Goal: Information Seeking & Learning: Find specific page/section

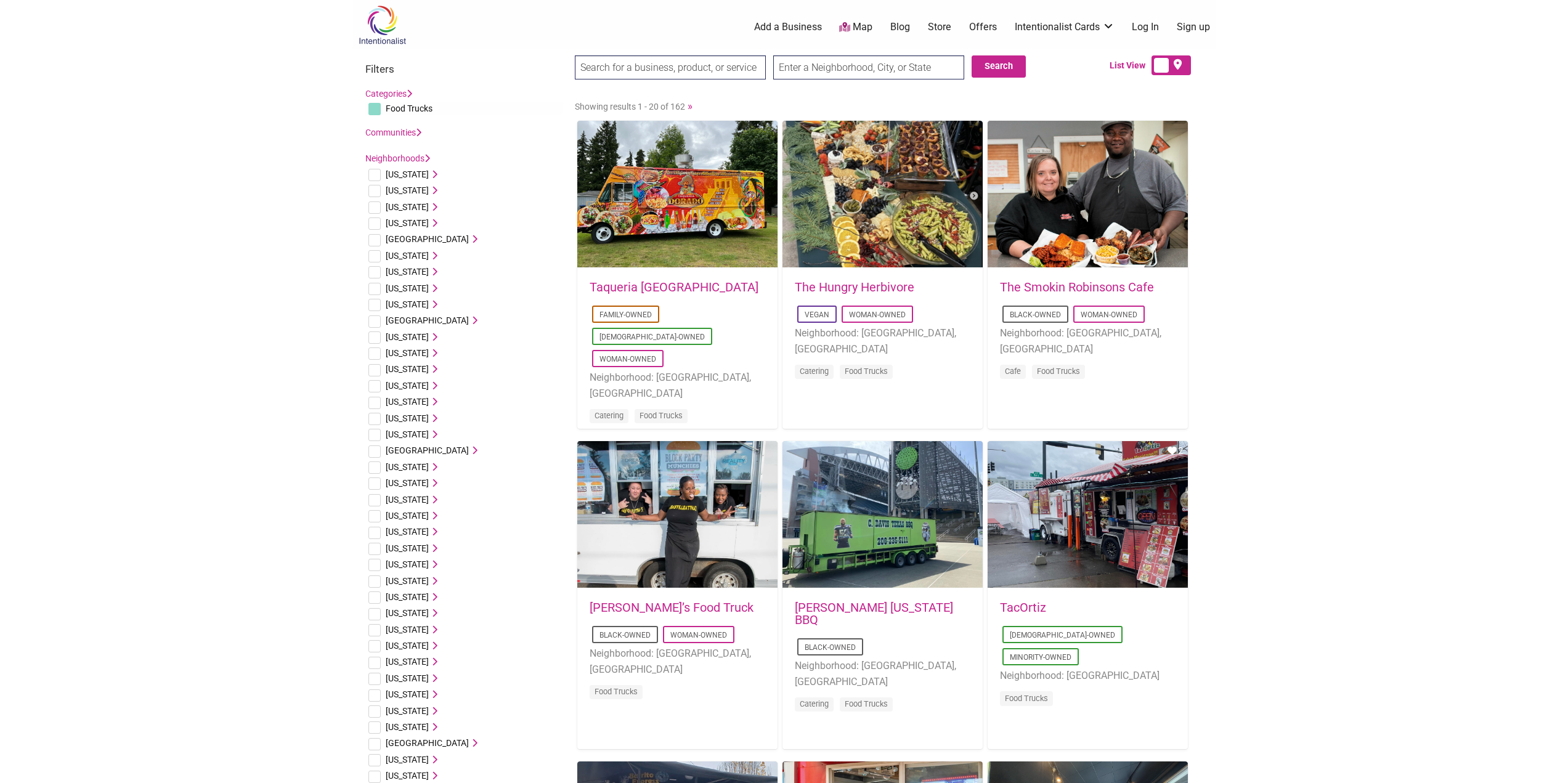
click at [371, 759] on input "checkbox" at bounding box center [374, 760] width 12 height 12
checkbox input "true"
click at [376, 760] on input "checkbox" at bounding box center [374, 760] width 12 height 12
checkbox input "true"
click at [429, 756] on icon at bounding box center [432, 759] width 8 height 8
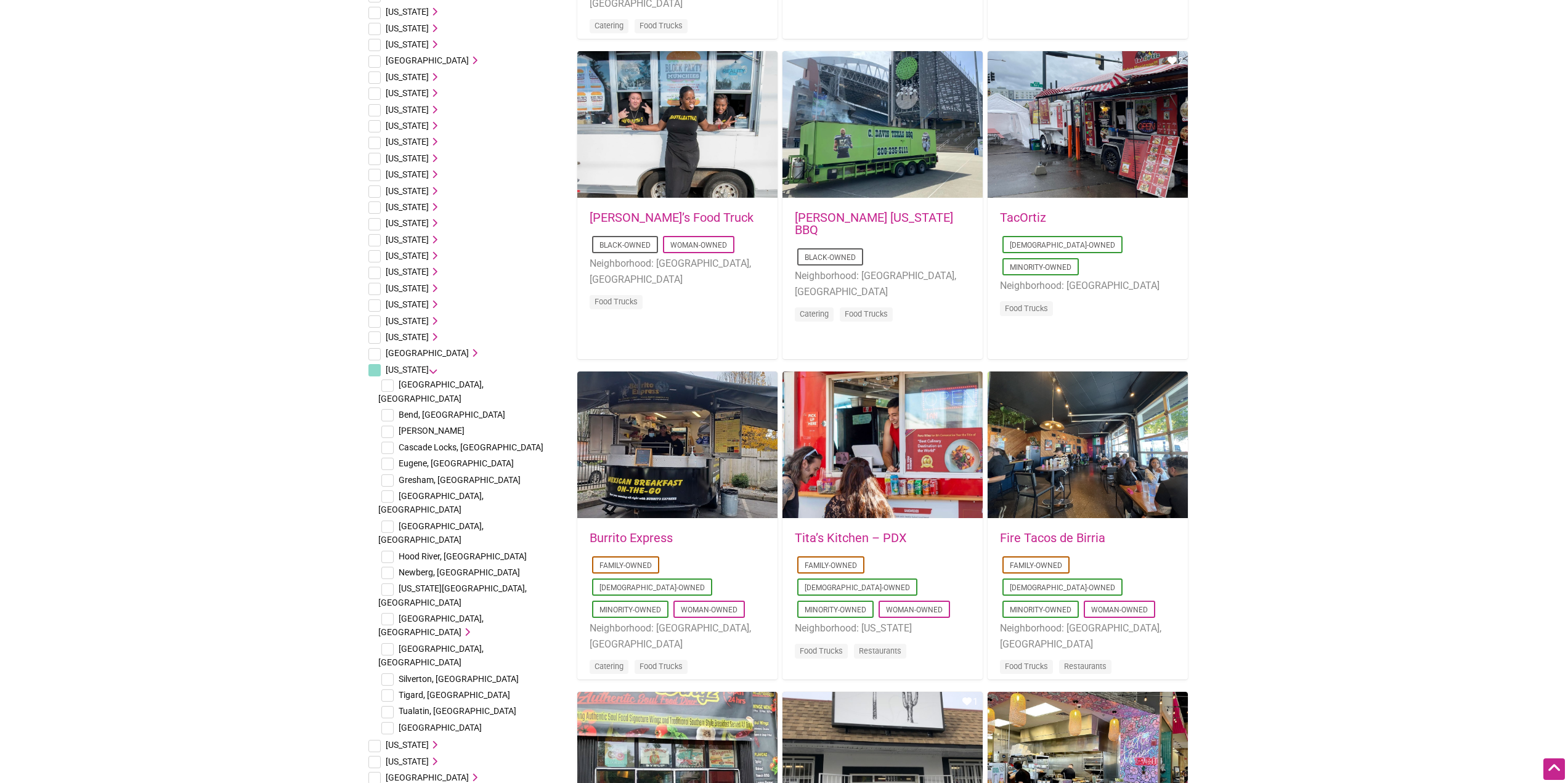
scroll to position [401, 0]
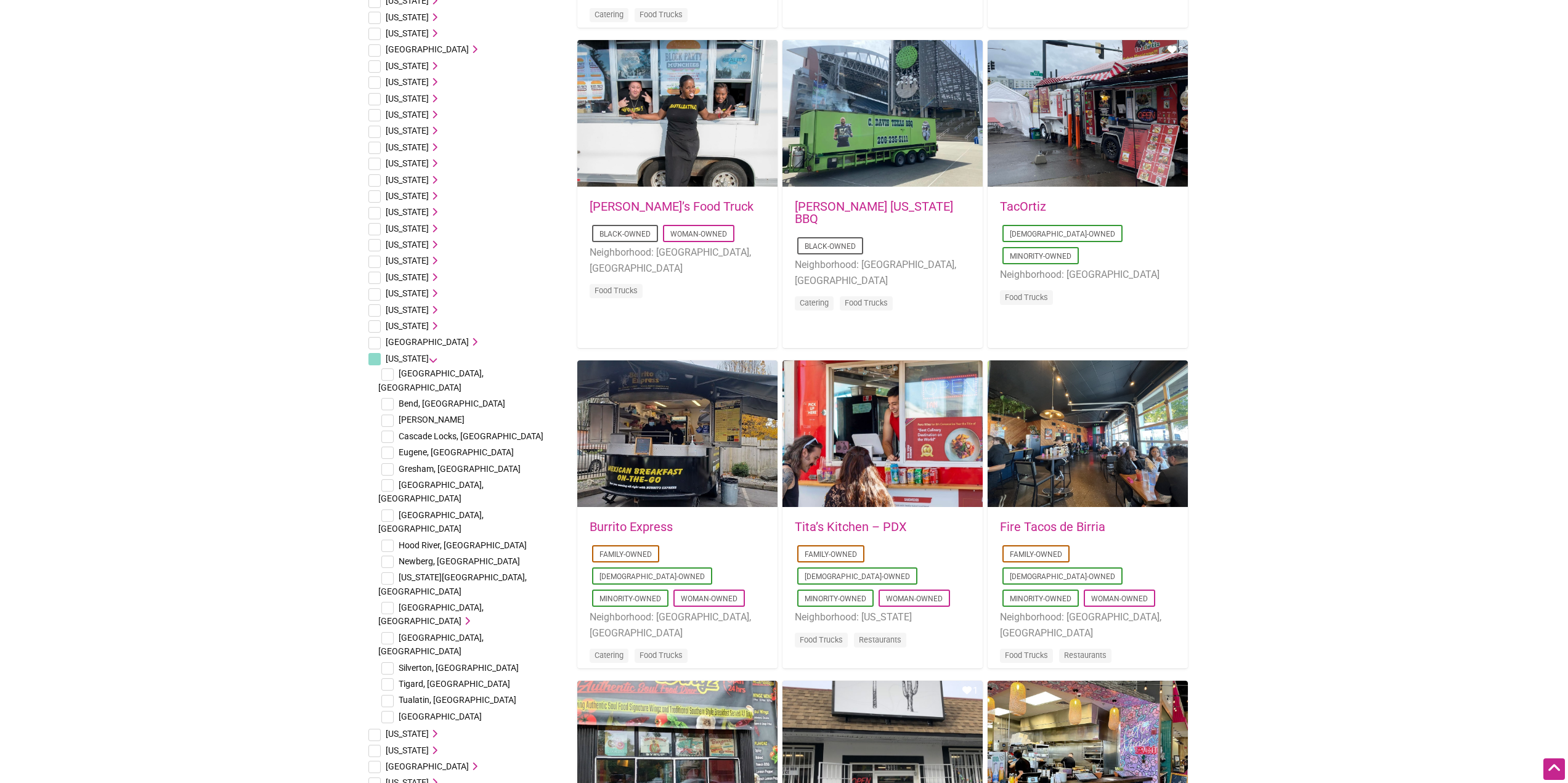
click at [391, 695] on input "checkbox" at bounding box center [387, 701] width 12 height 12
checkbox input "true"
click at [388, 510] on input "checkbox" at bounding box center [387, 515] width 12 height 12
checkbox input "true"
click at [390, 373] on input "checkbox" at bounding box center [387, 374] width 12 height 12
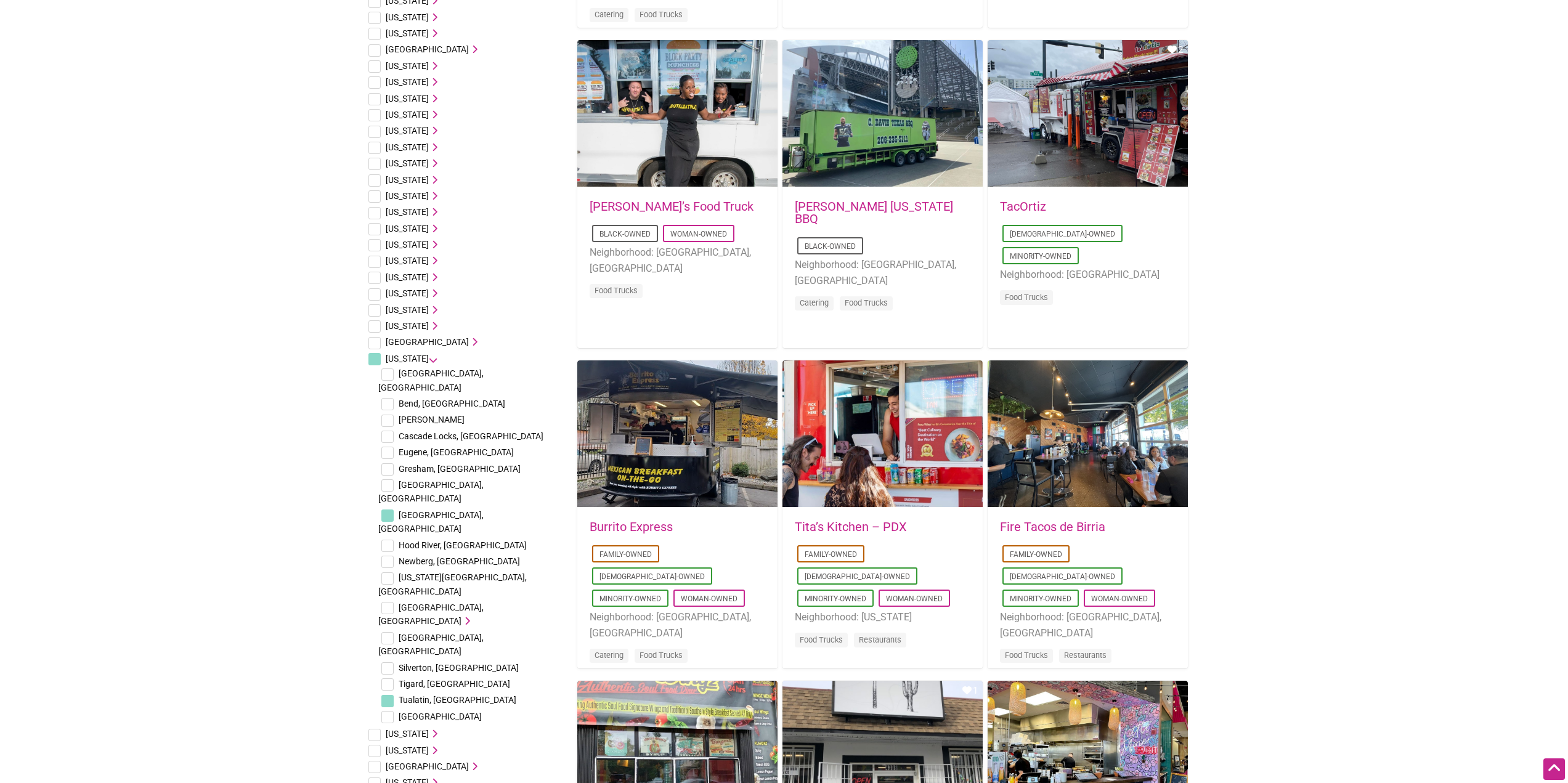
checkbox input "true"
click at [391, 678] on input "checkbox" at bounding box center [387, 684] width 12 height 12
checkbox input "true"
click at [461, 617] on icon at bounding box center [465, 621] width 8 height 8
click at [456, 599] on li "Portland, OR Boise Buckman Creston-Kenilworth Hillsdale Mississippi Avenue Over…" at bounding box center [470, 671] width 184 height 144
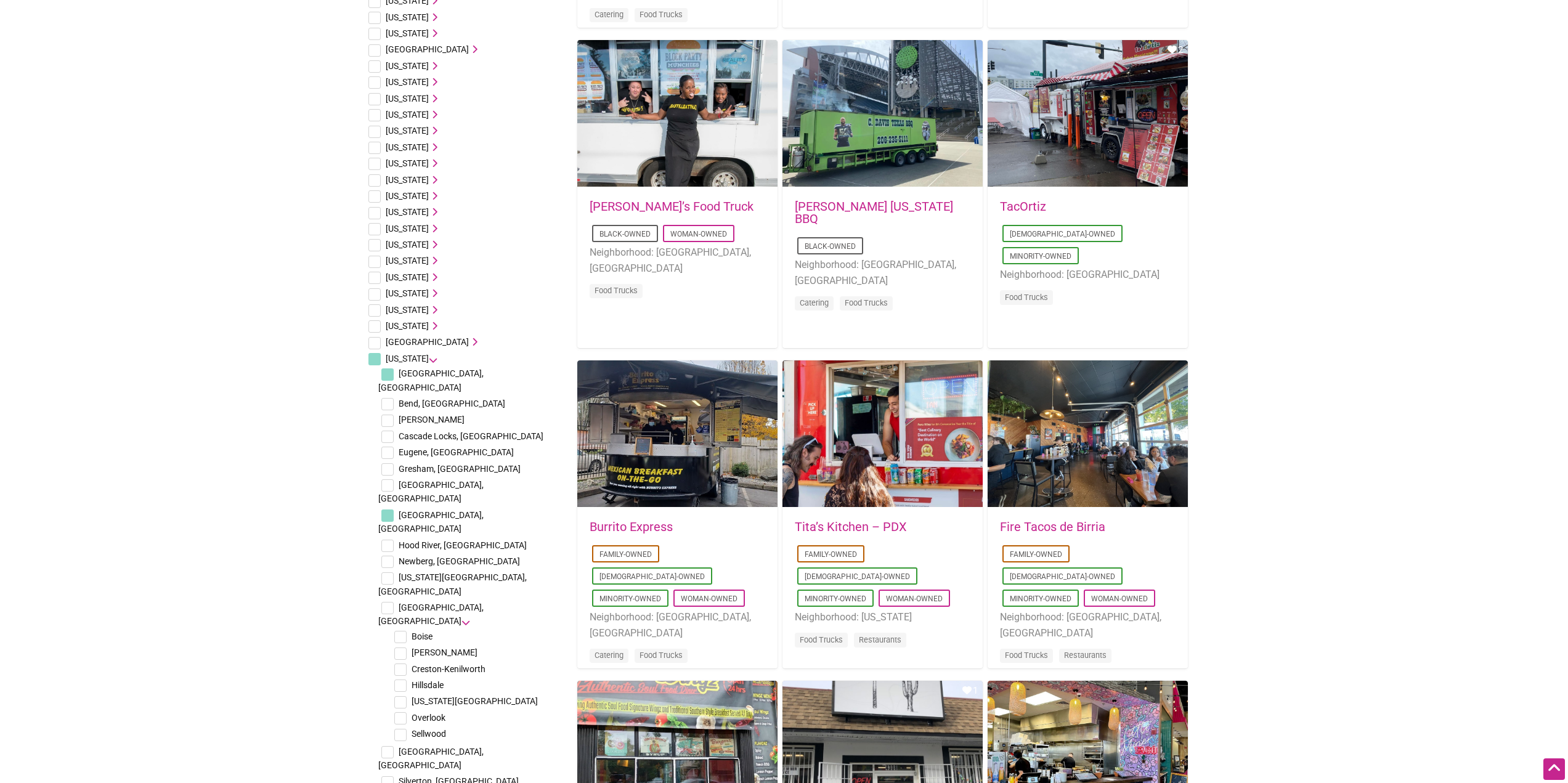
click at [461, 617] on icon at bounding box center [465, 621] width 8 height 8
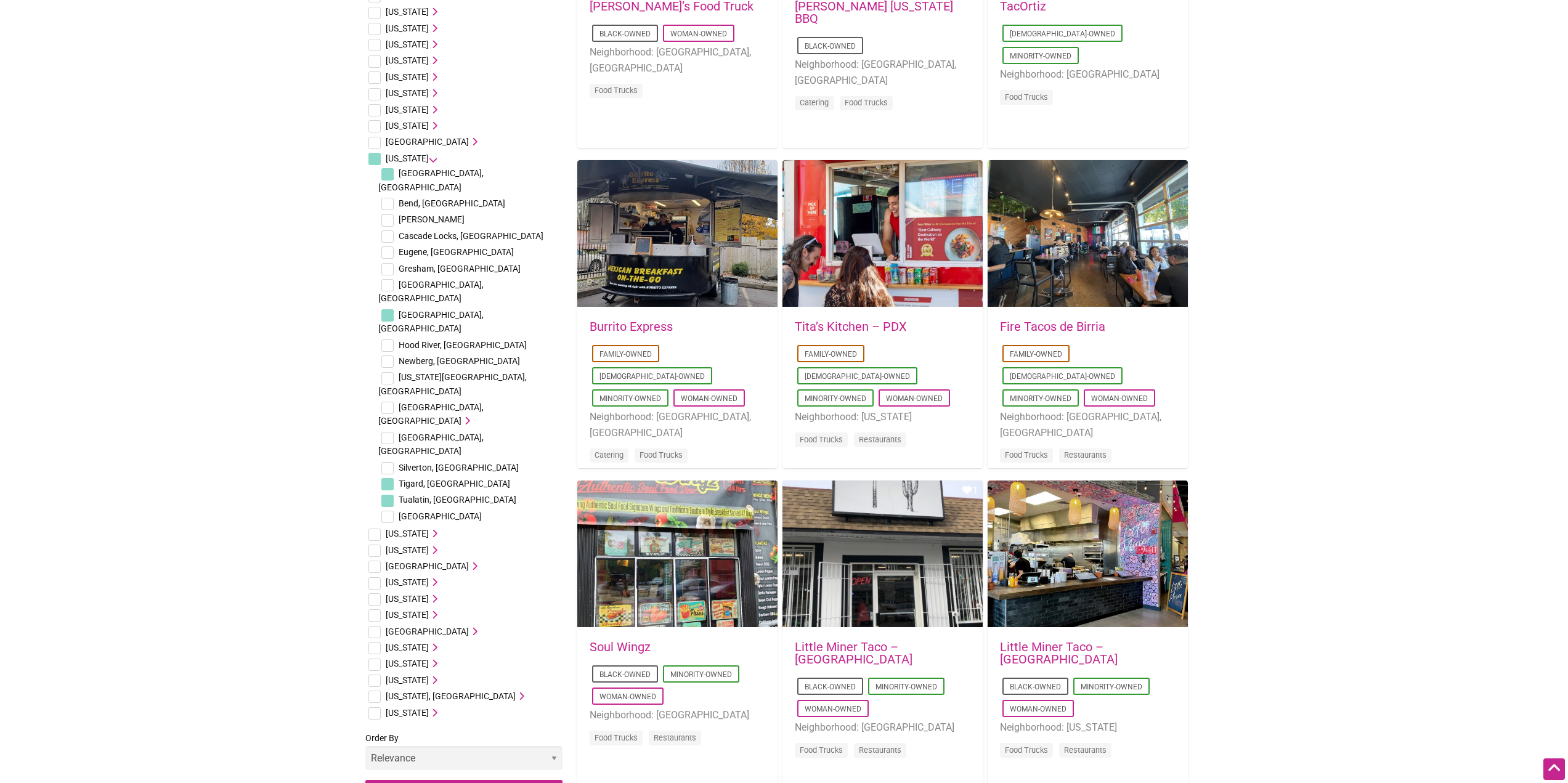
scroll to position [677, 0]
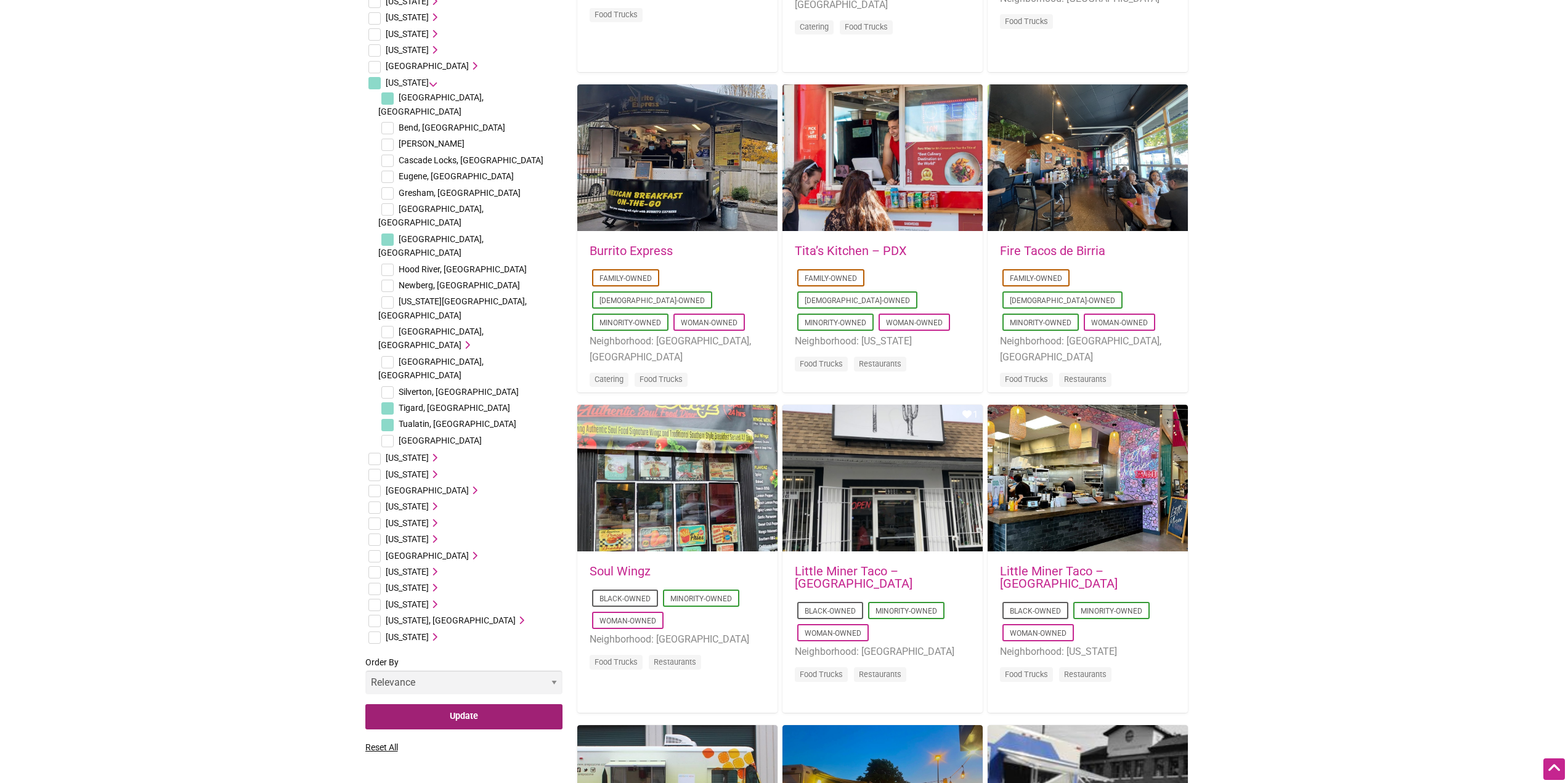
click at [510, 704] on input "Update" at bounding box center [463, 716] width 197 height 25
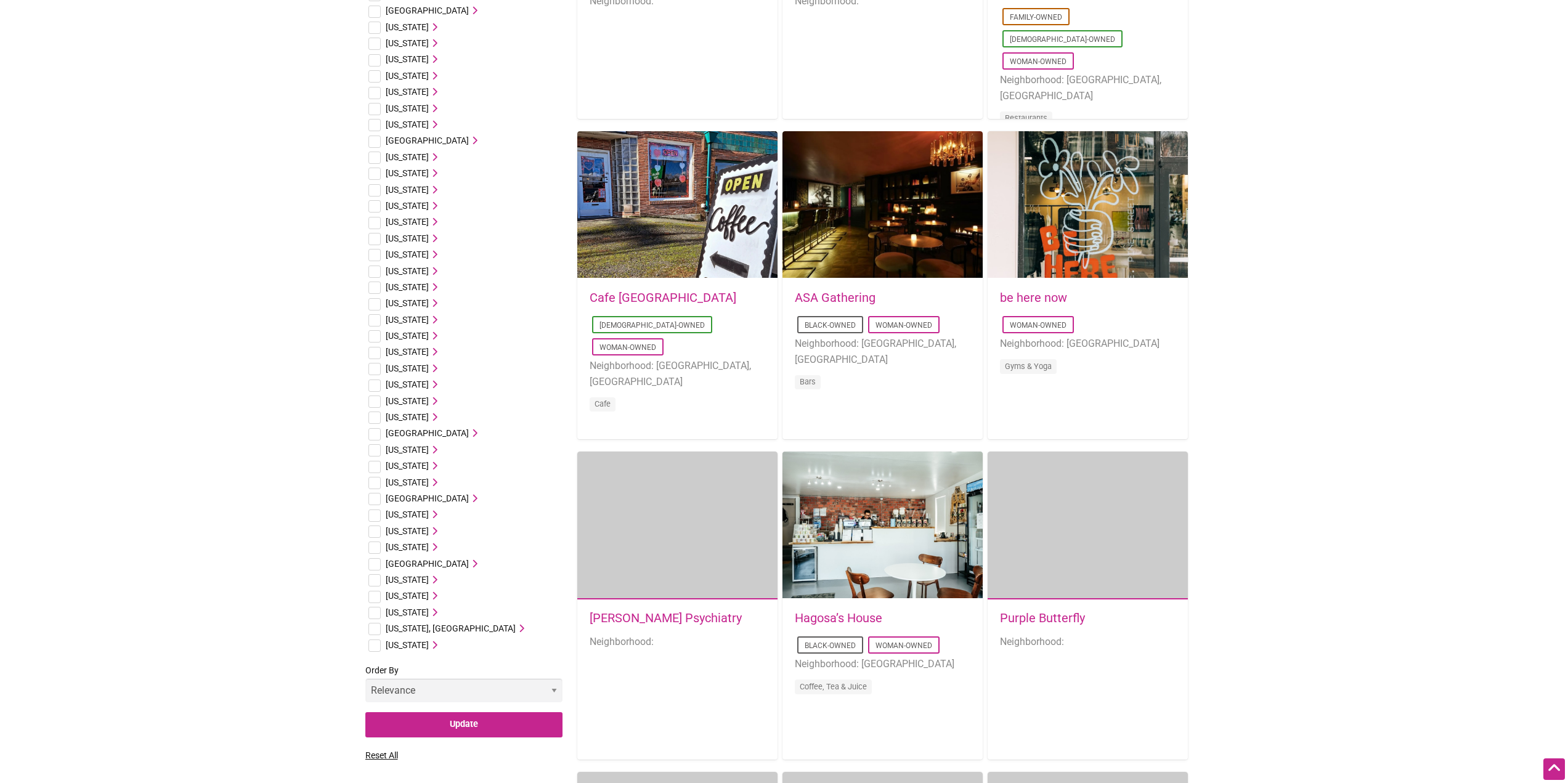
scroll to position [325, 0]
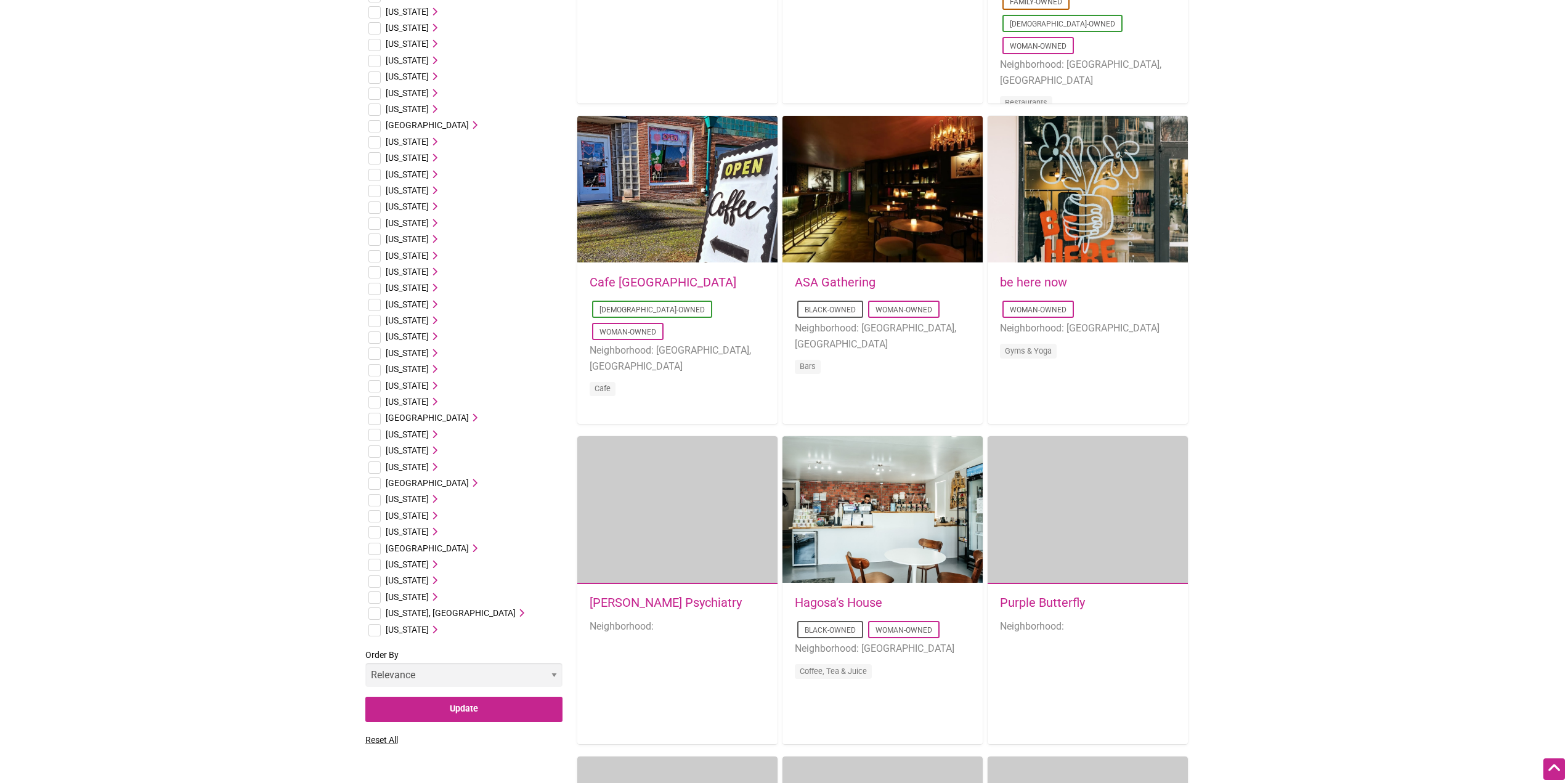
click at [376, 431] on input "checkbox" at bounding box center [374, 435] width 12 height 12
checkbox input "true"
click at [429, 432] on icon at bounding box center [432, 434] width 8 height 8
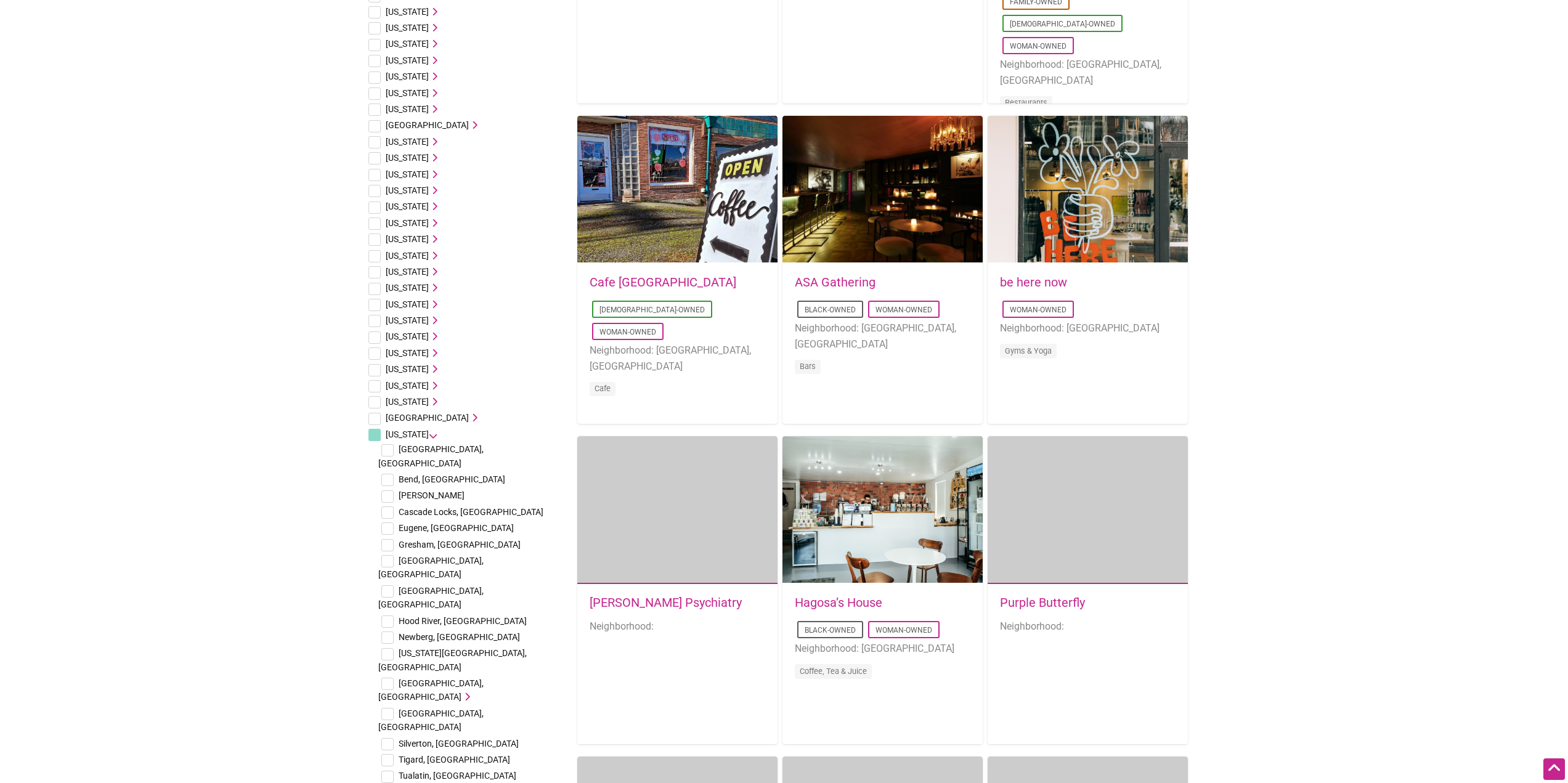
click at [391, 449] on input "checkbox" at bounding box center [387, 450] width 12 height 12
checkbox input "true"
click at [391, 585] on input "checkbox" at bounding box center [387, 591] width 12 height 12
checkbox input "true"
click at [389, 678] on input "checkbox" at bounding box center [387, 684] width 12 height 12
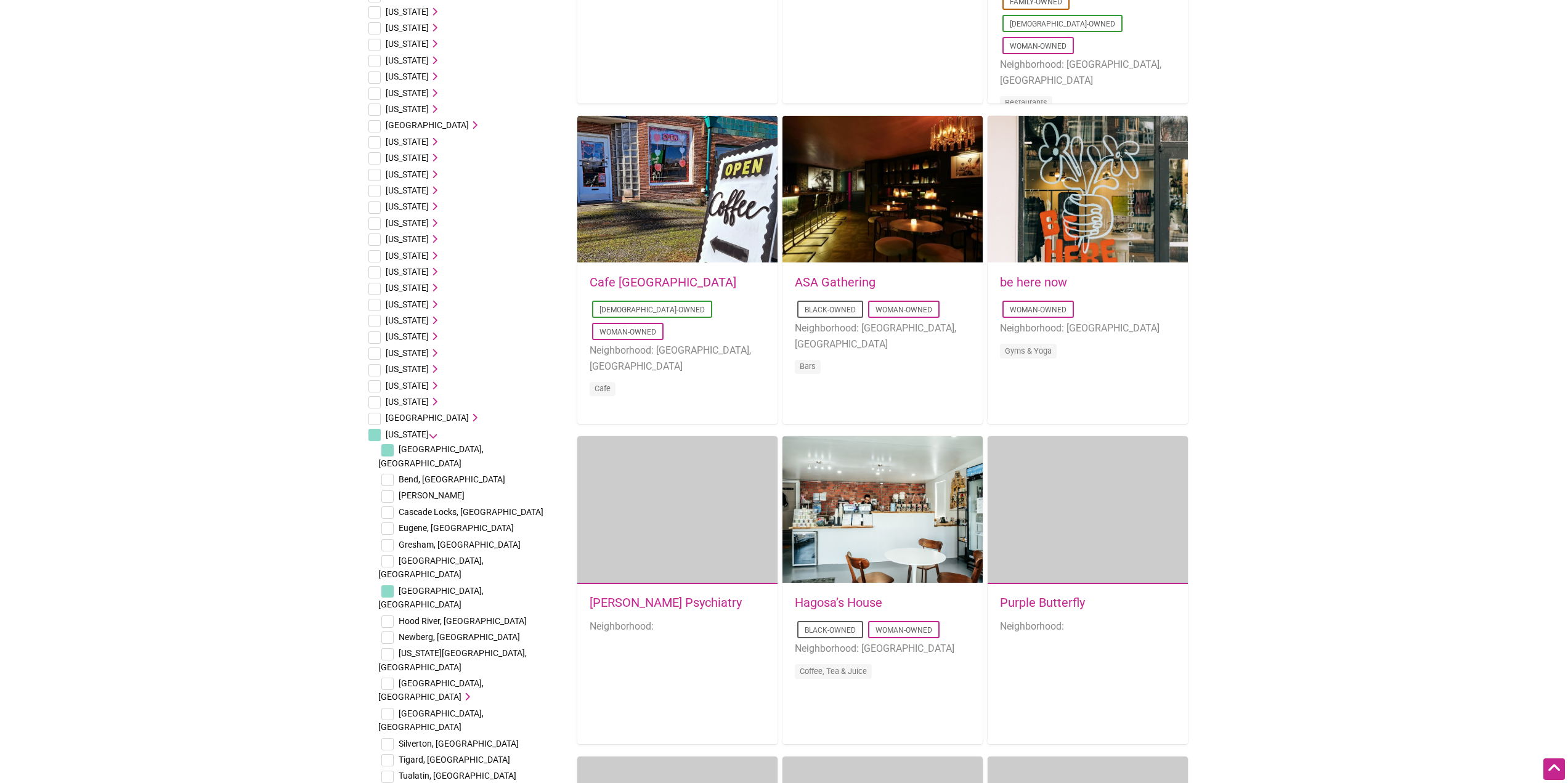
checkbox input "true"
click at [388, 708] on input "checkbox" at bounding box center [387, 714] width 12 height 12
checkbox input "true"
drag, startPoint x: 388, startPoint y: 676, endPoint x: 393, endPoint y: 695, distance: 19.6
click at [387, 754] on input "checkbox" at bounding box center [387, 760] width 12 height 12
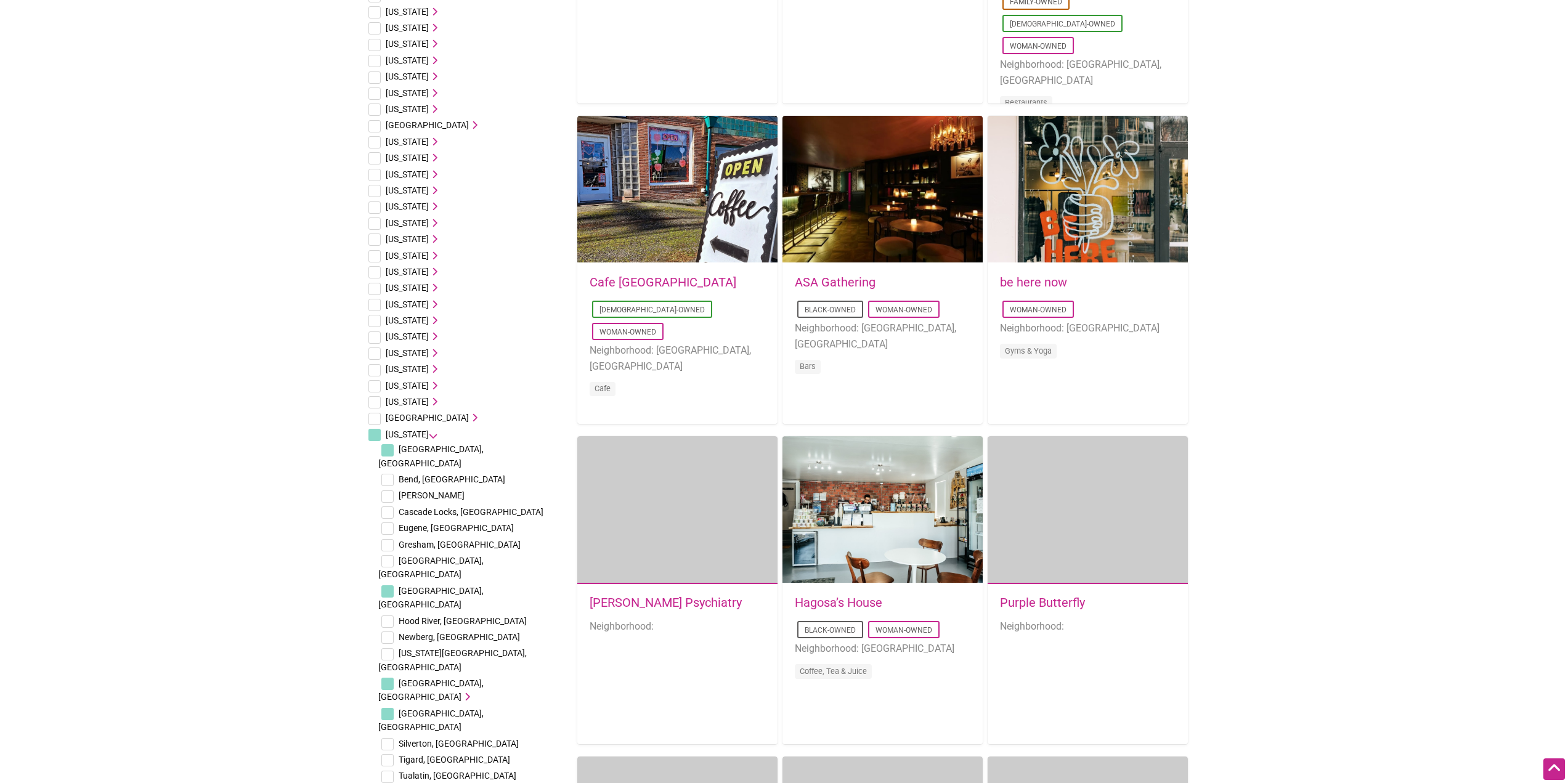
checkbox input "true"
click at [391, 771] on input "checkbox" at bounding box center [387, 777] width 12 height 12
checkbox input "true"
click at [391, 782] on input "checkbox" at bounding box center [387, 793] width 12 height 12
checkbox input "true"
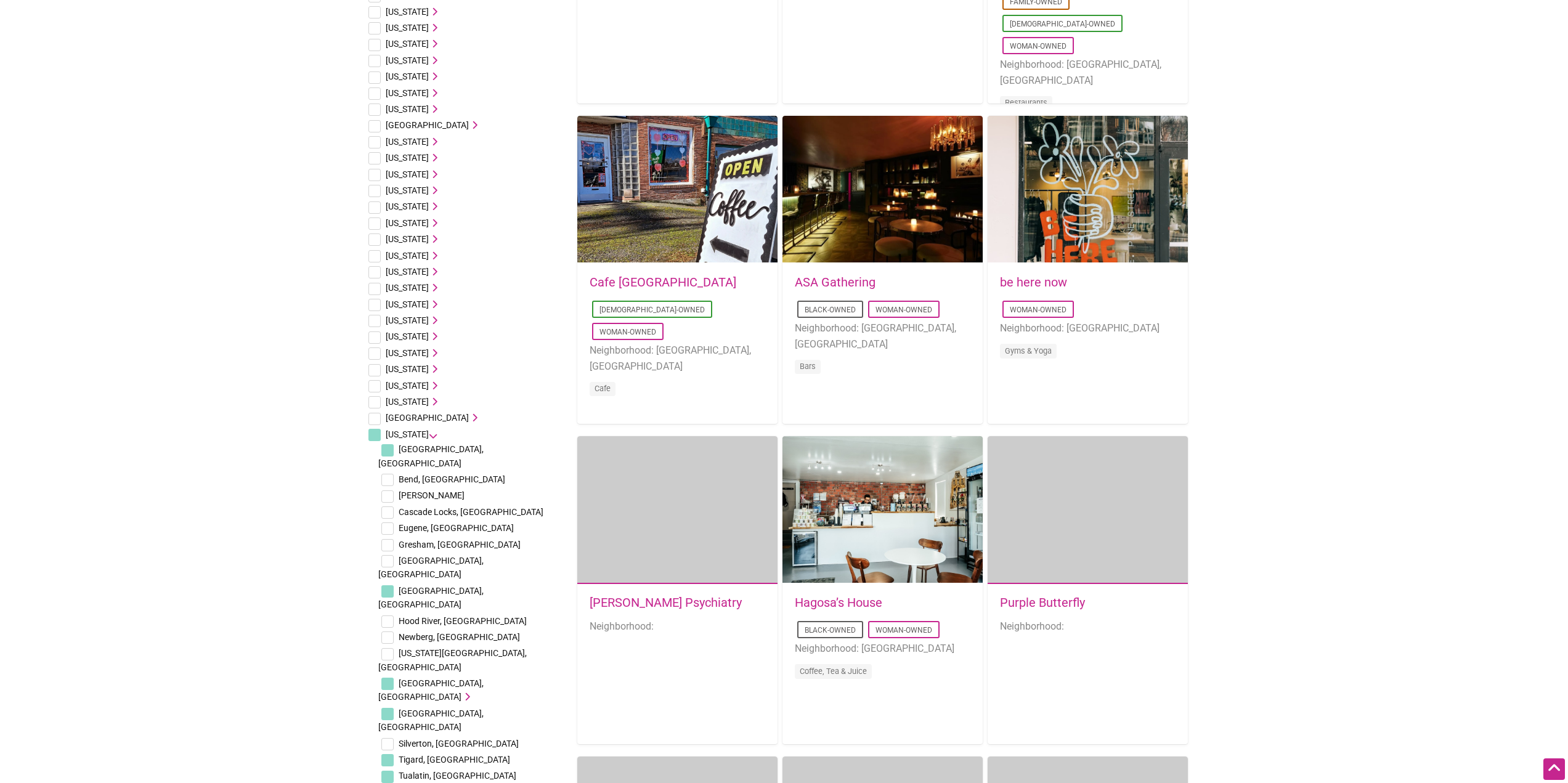
click at [1485, 290] on body "× Menu 0 Add a Business Map Blog Store Offers Intentionalist Cards Buy Black Ca…" at bounding box center [784, 66] width 1568 height 783
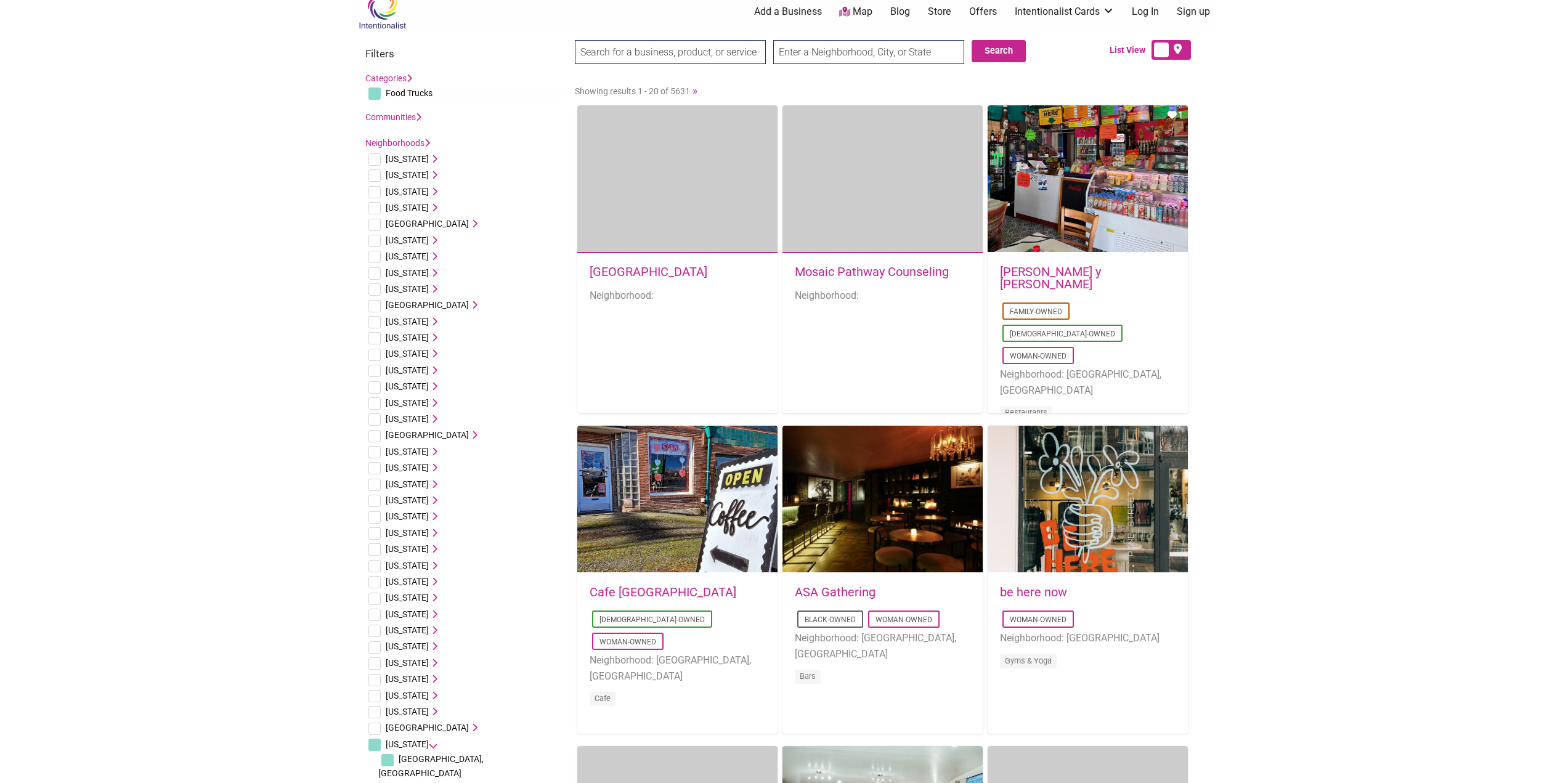
scroll to position [0, 0]
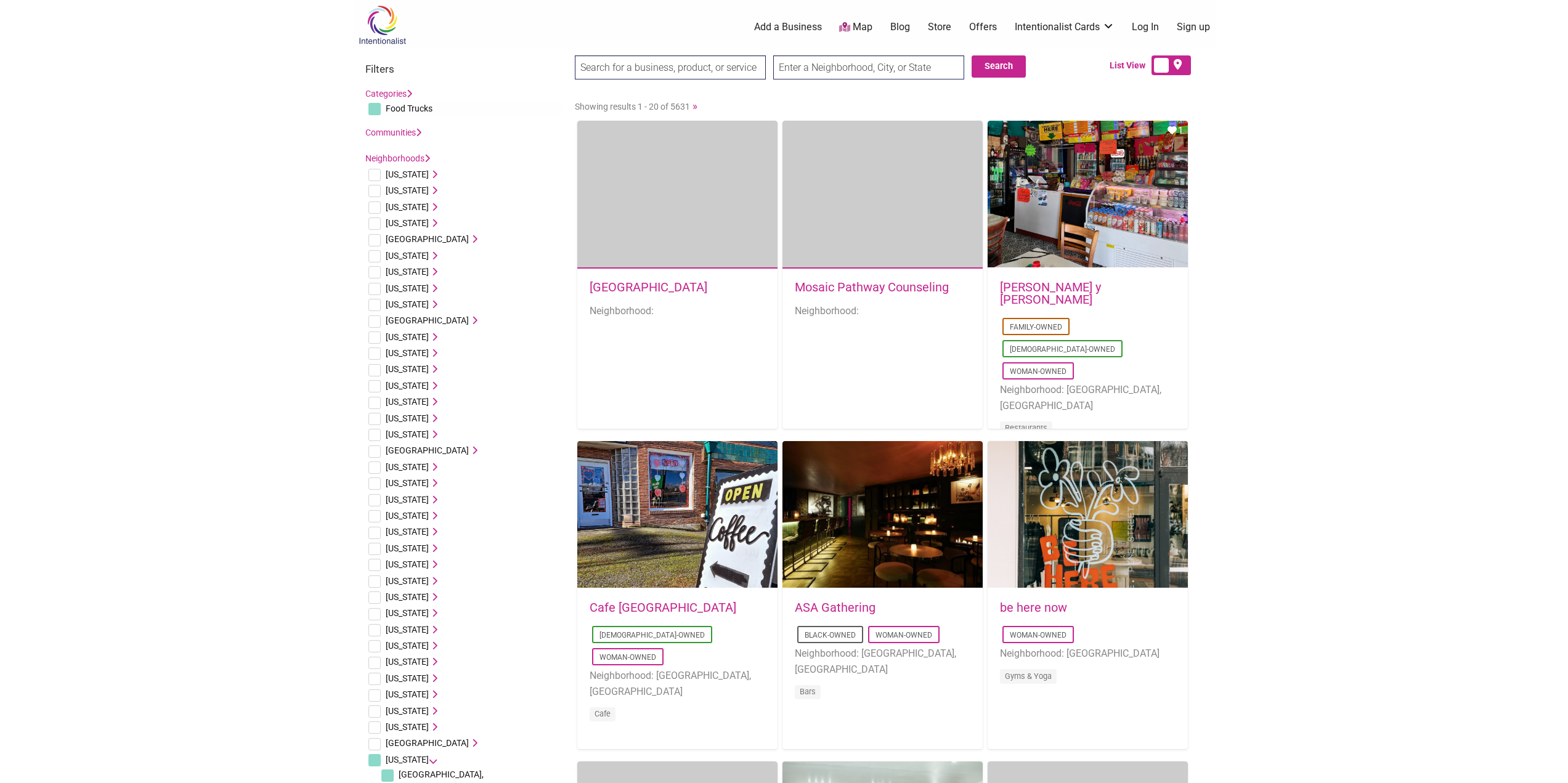
click at [812, 69] on input "text" at bounding box center [869, 67] width 191 height 24
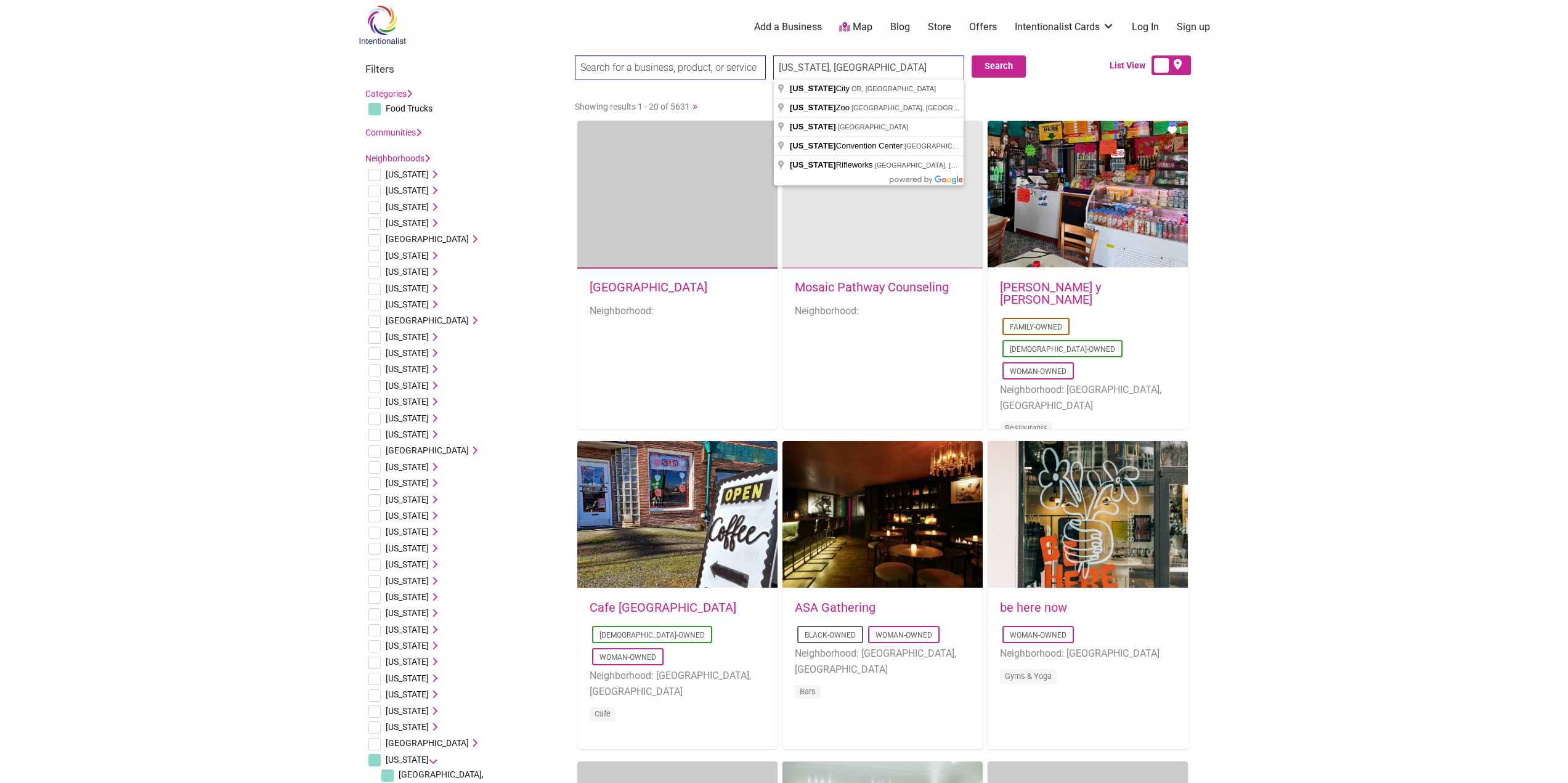
type input "Oregon, USA"
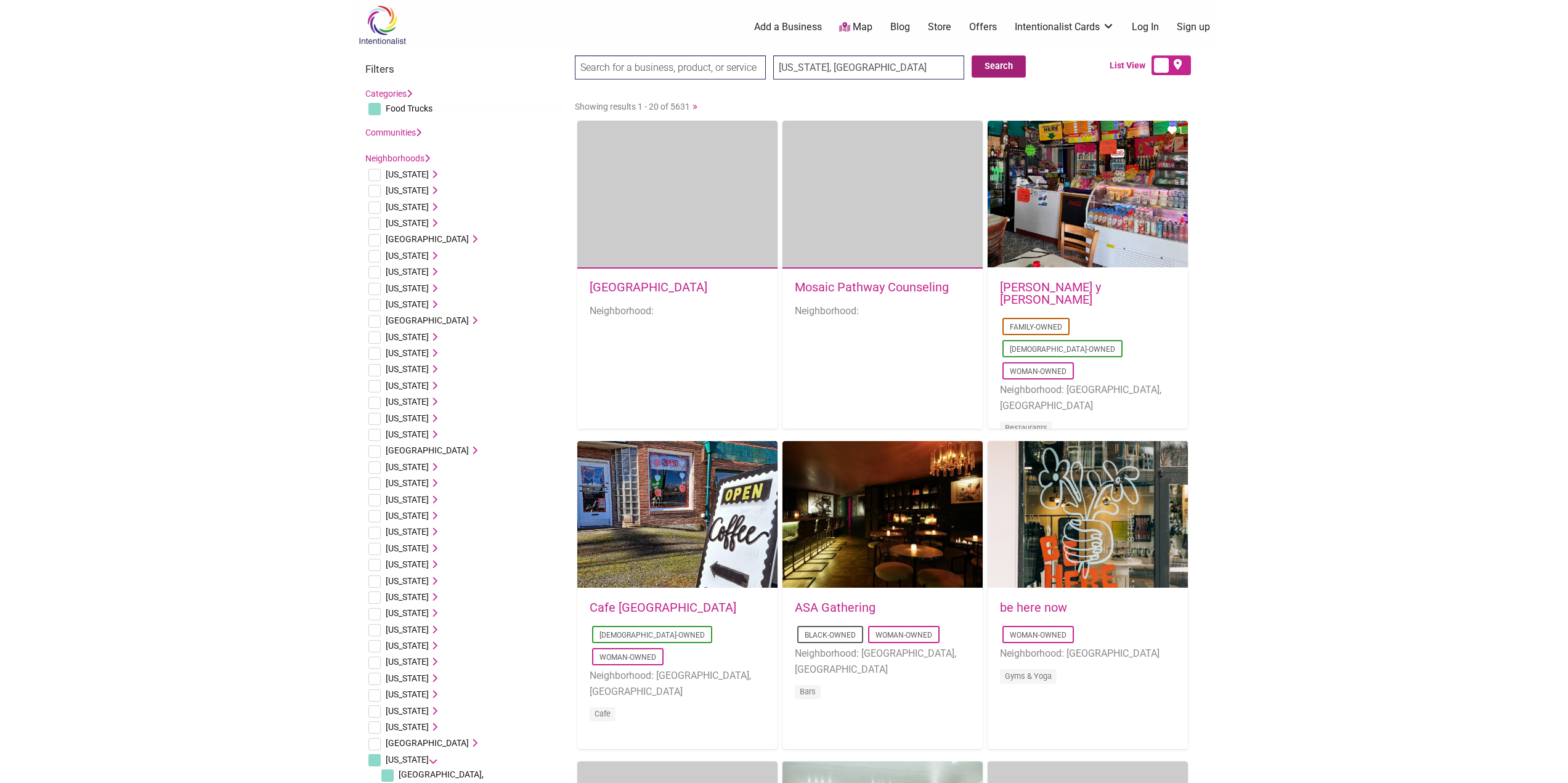
click at [1007, 68] on button "Search" at bounding box center [998, 66] width 54 height 22
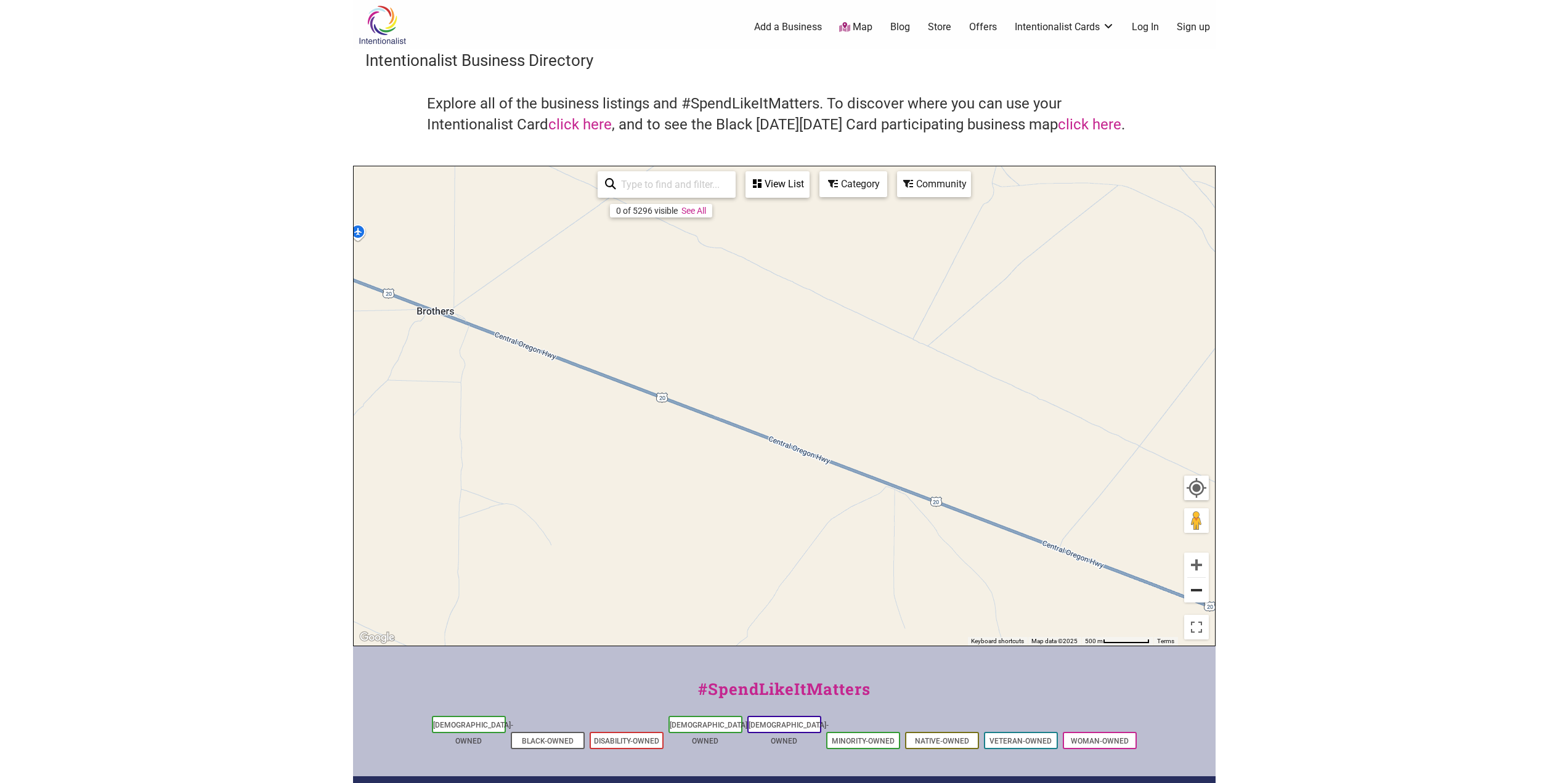
click at [1195, 586] on button "Zoom out" at bounding box center [1196, 590] width 24 height 24
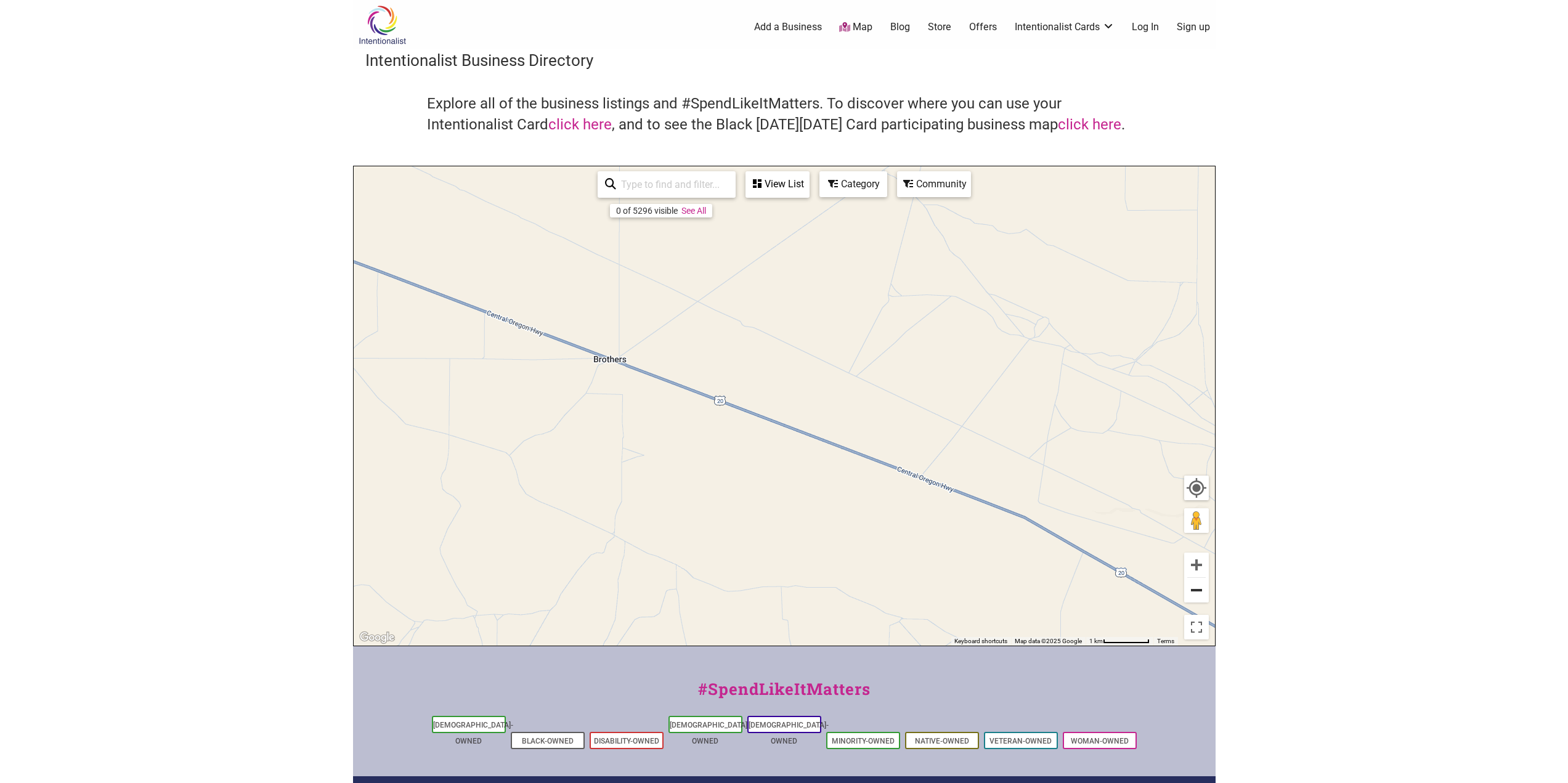
click at [1195, 586] on button "Zoom out" at bounding box center [1196, 590] width 24 height 24
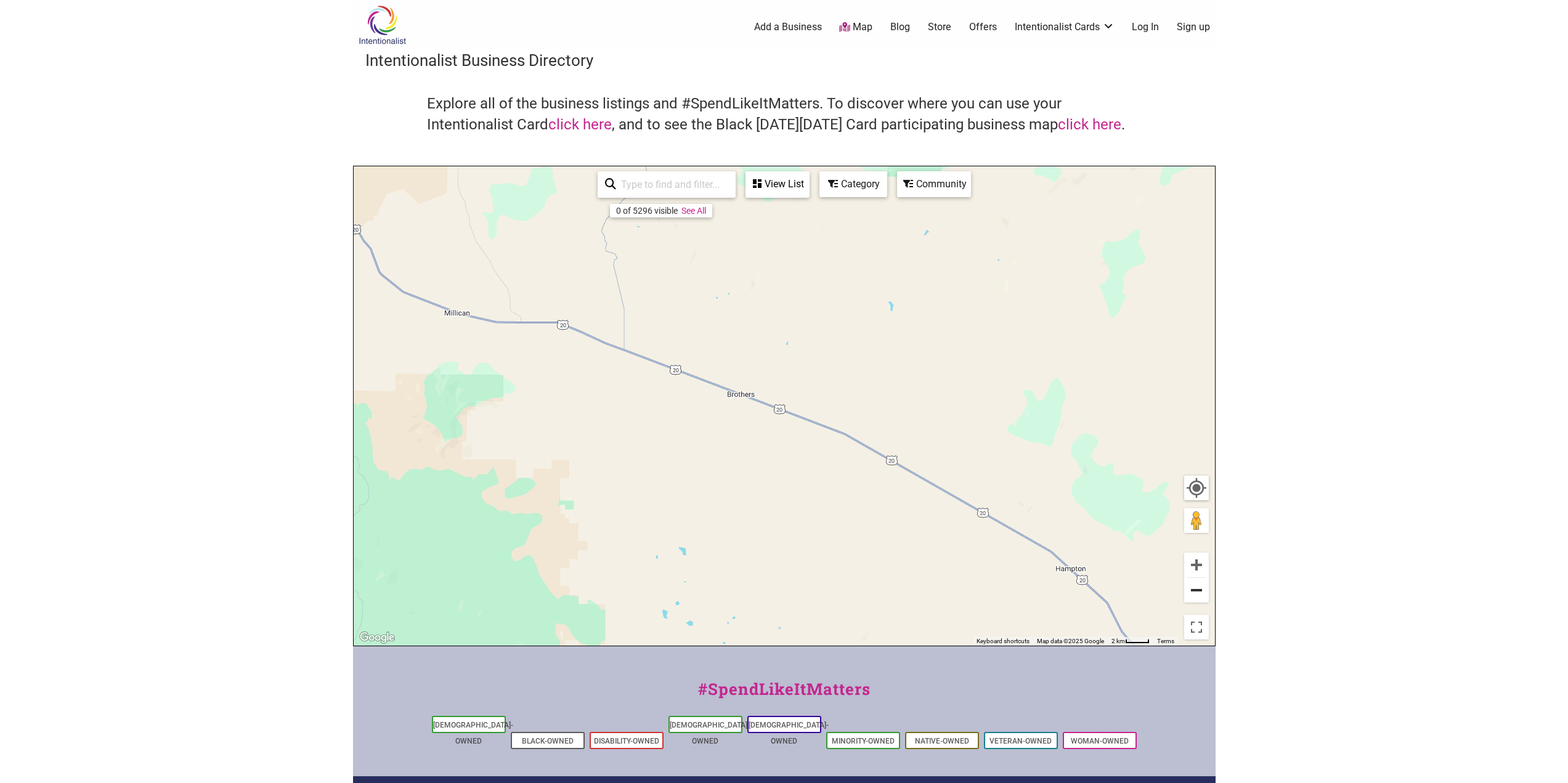
click at [1195, 586] on button "Zoom out" at bounding box center [1196, 590] width 24 height 24
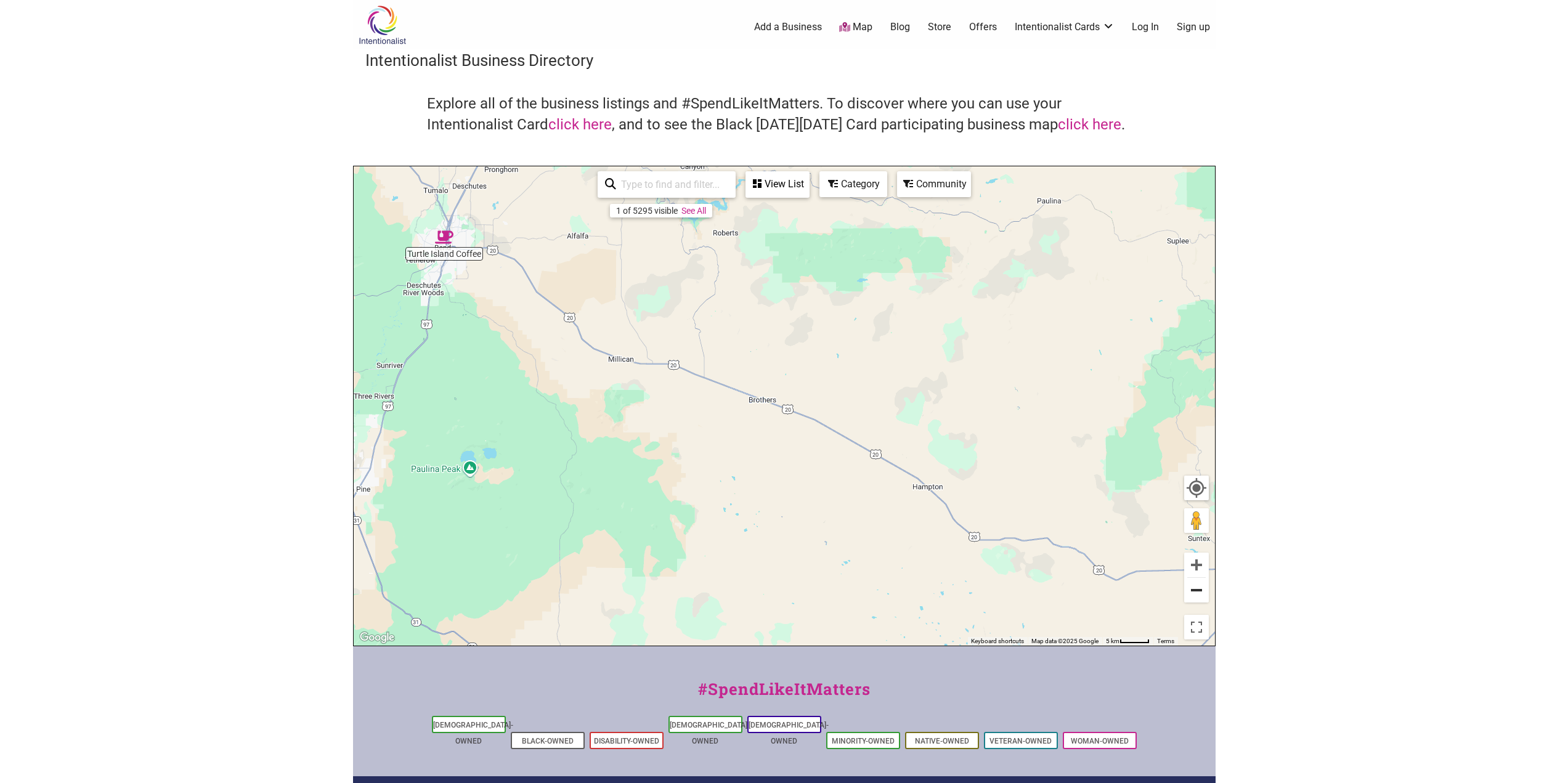
click at [1197, 586] on button "Zoom out" at bounding box center [1196, 590] width 24 height 24
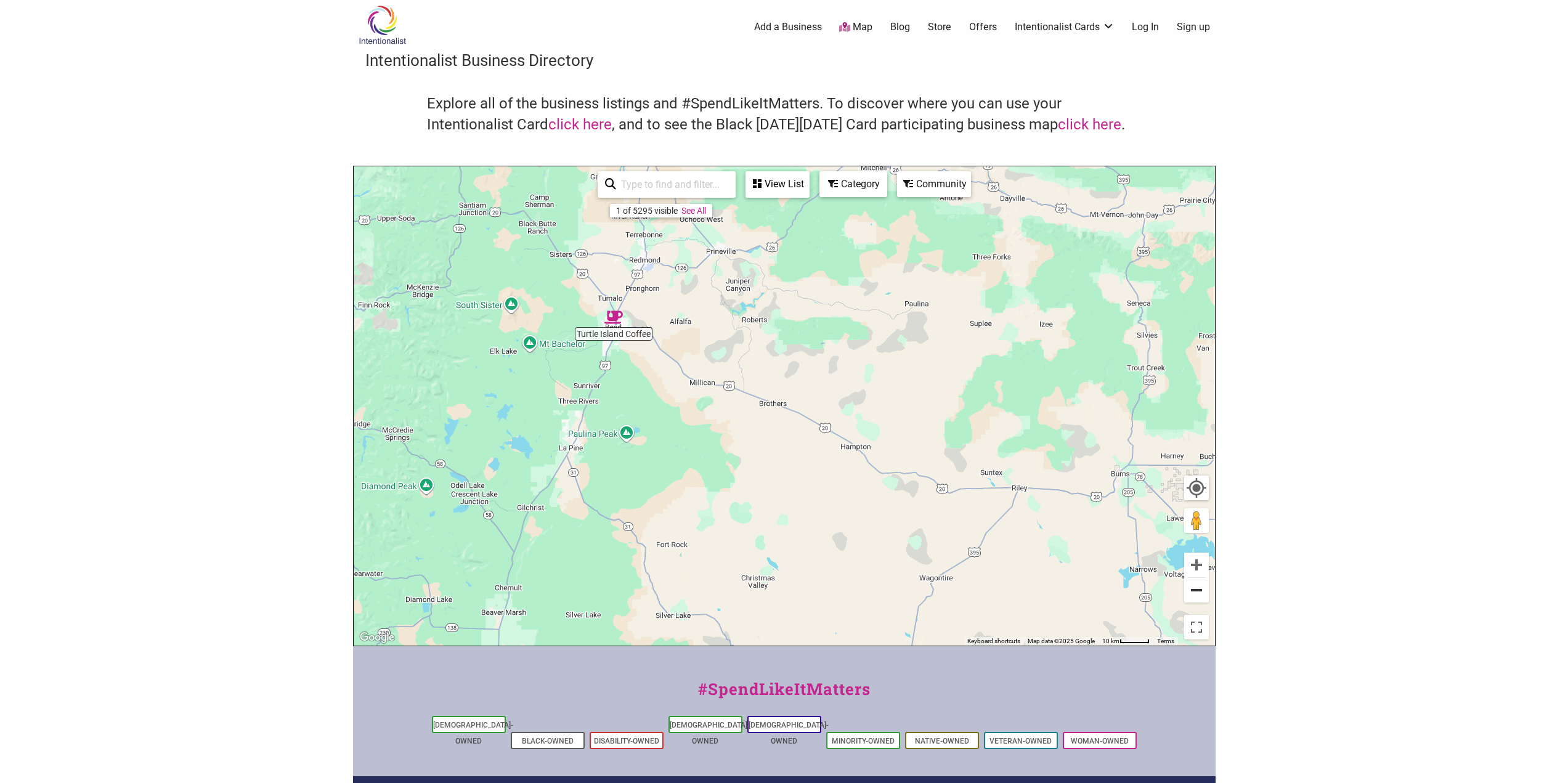
click at [1197, 586] on button "Zoom out" at bounding box center [1196, 590] width 24 height 24
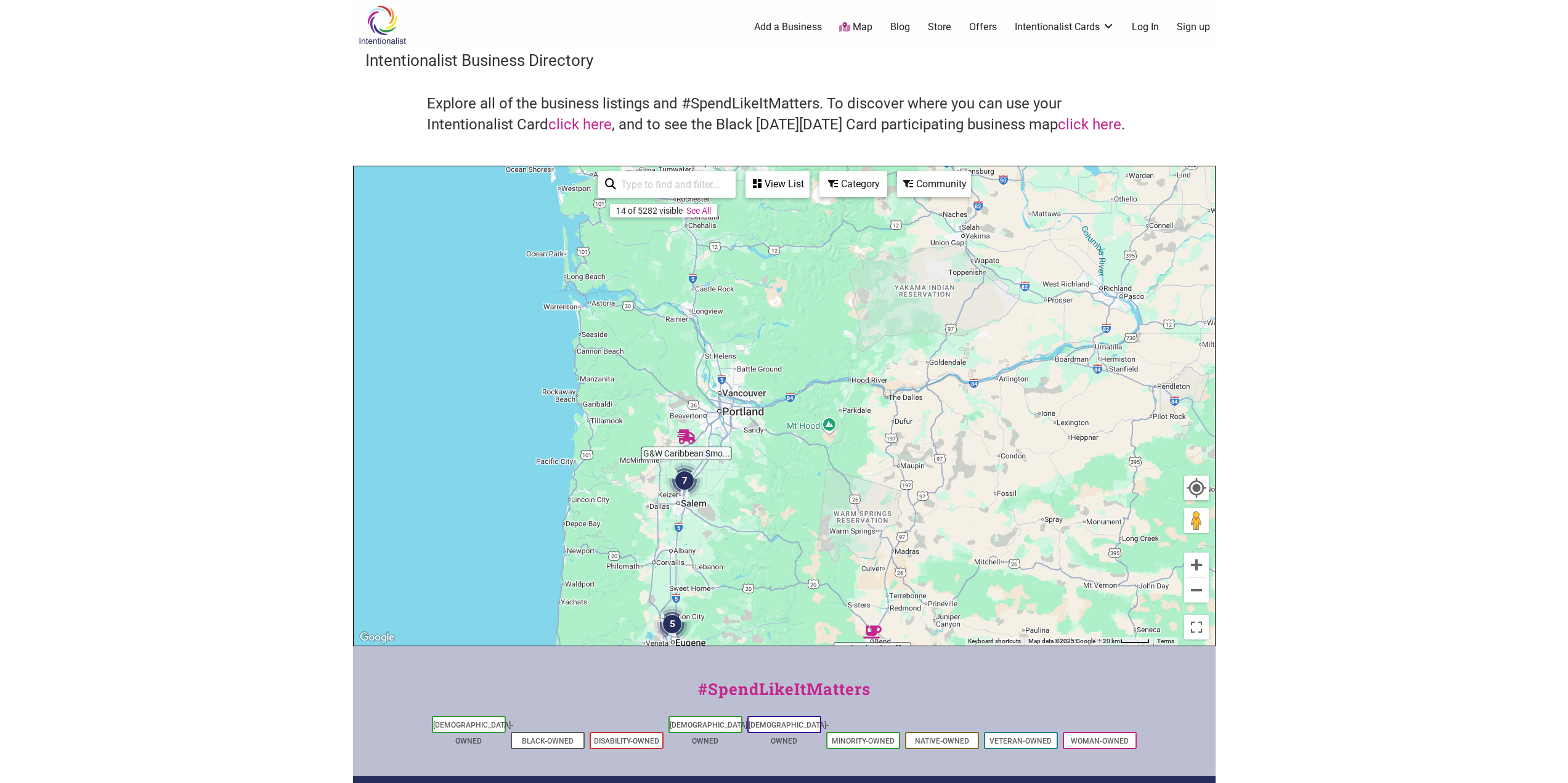
drag, startPoint x: 476, startPoint y: 232, endPoint x: 643, endPoint y: 499, distance: 314.9
click at [643, 499] on div "To navigate, press the arrow keys." at bounding box center [784, 406] width 861 height 479
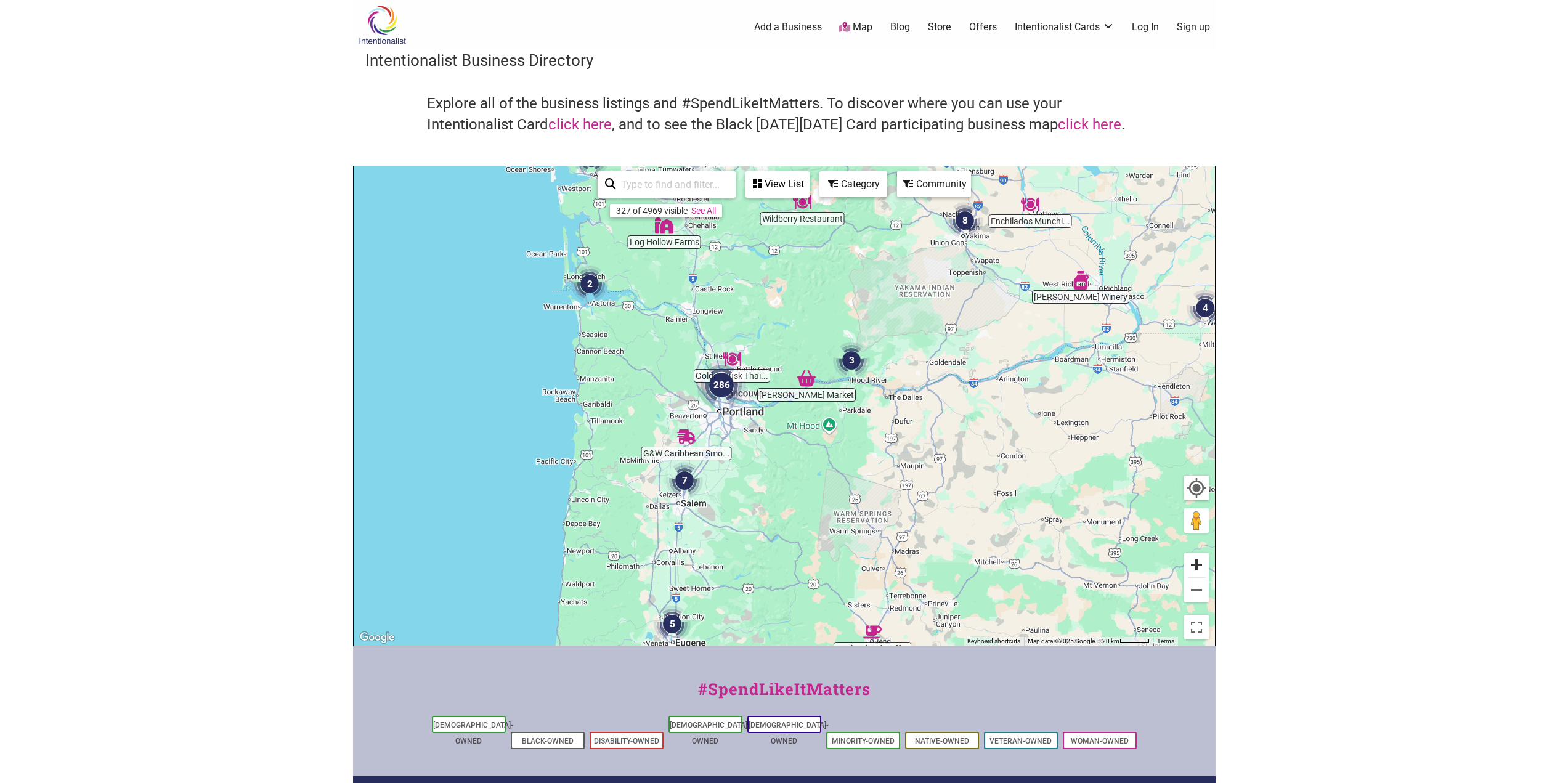
click at [1198, 567] on button "Zoom in" at bounding box center [1196, 565] width 24 height 24
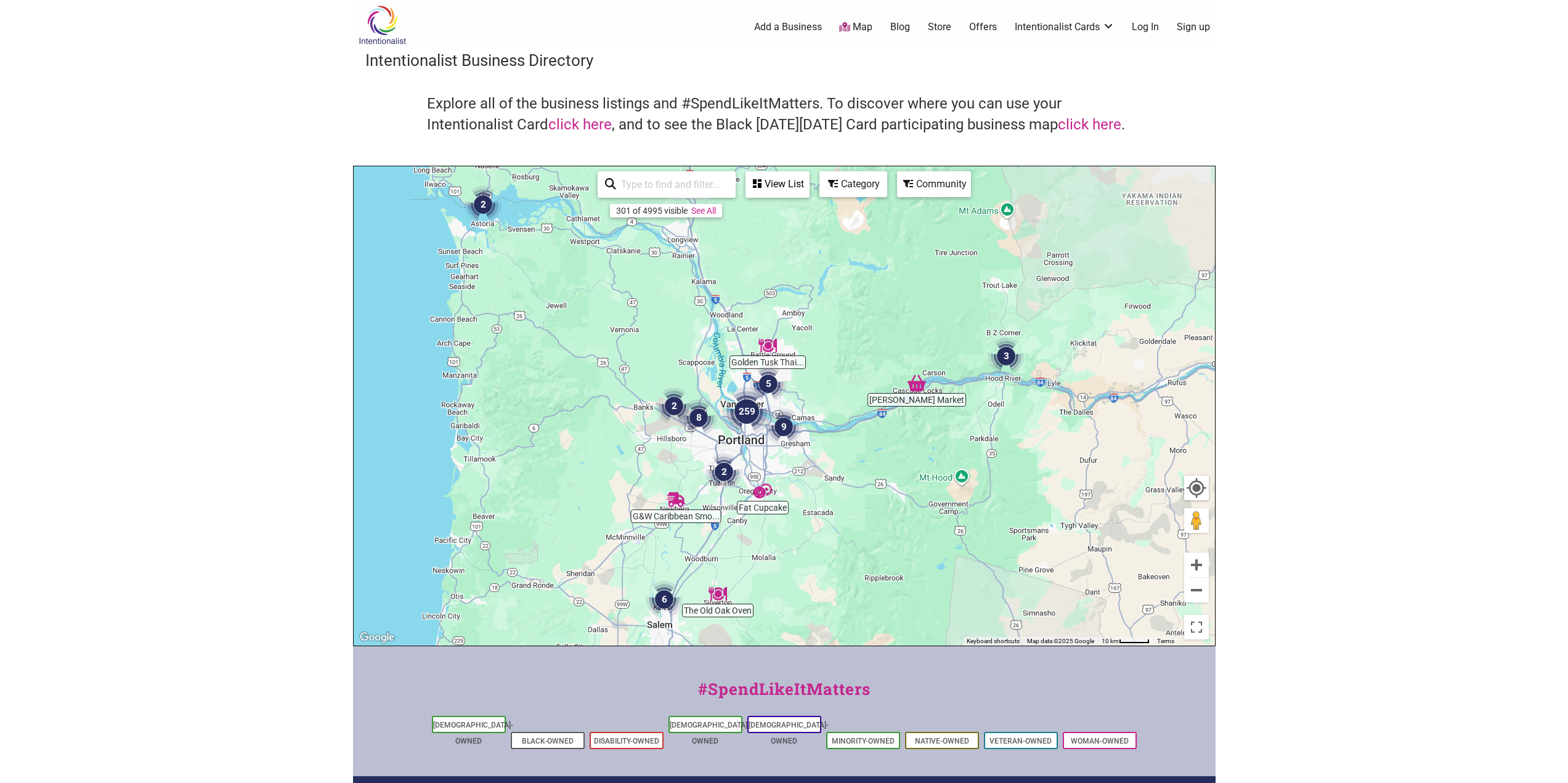
drag, startPoint x: 435, startPoint y: 438, endPoint x: 524, endPoint y: 460, distance: 91.7
click at [524, 460] on div "To navigate, press the arrow keys." at bounding box center [784, 406] width 861 height 479
click at [670, 404] on img "2" at bounding box center [674, 406] width 47 height 47
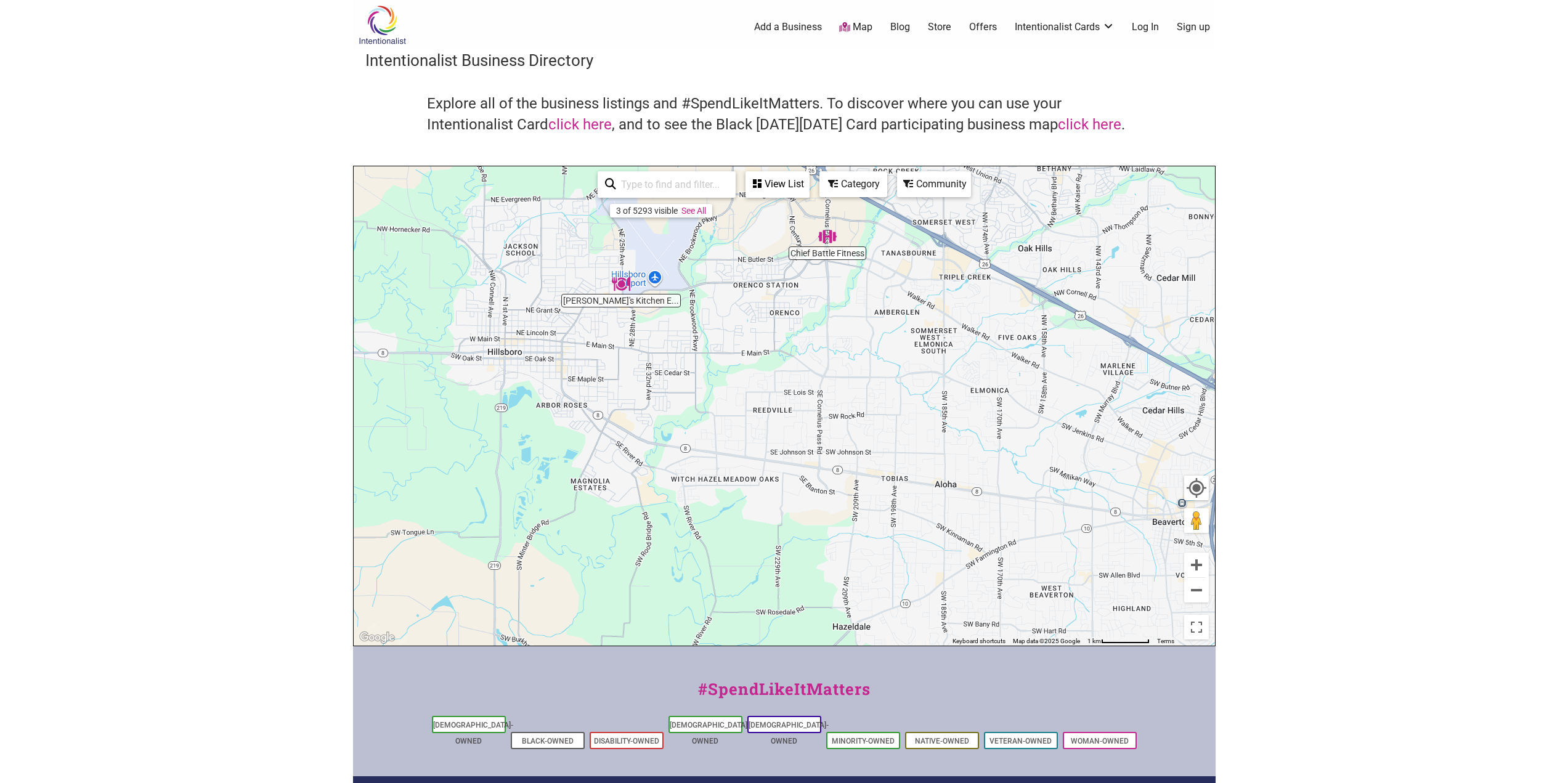
drag, startPoint x: 956, startPoint y: 532, endPoint x: 714, endPoint y: 255, distance: 367.8
click at [714, 246] on div "To navigate, press the arrow keys." at bounding box center [784, 406] width 861 height 479
click at [1021, 357] on img "2" at bounding box center [1021, 362] width 47 height 47
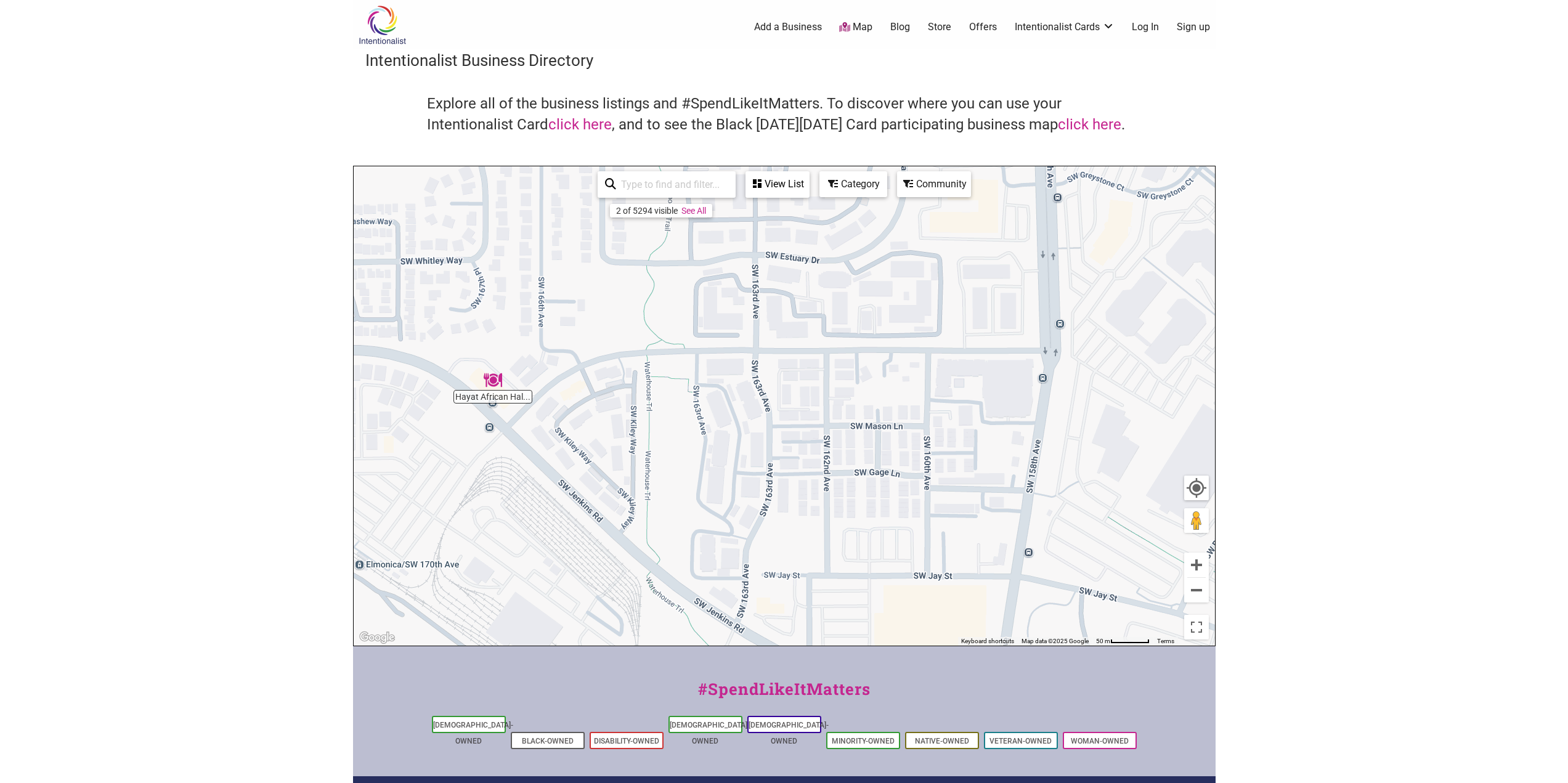
drag, startPoint x: 685, startPoint y: 552, endPoint x: 594, endPoint y: 329, distance: 240.9
click at [594, 329] on div "To navigate, press the arrow keys." at bounding box center [784, 406] width 861 height 479
click at [1197, 588] on button "Zoom out" at bounding box center [1196, 590] width 24 height 24
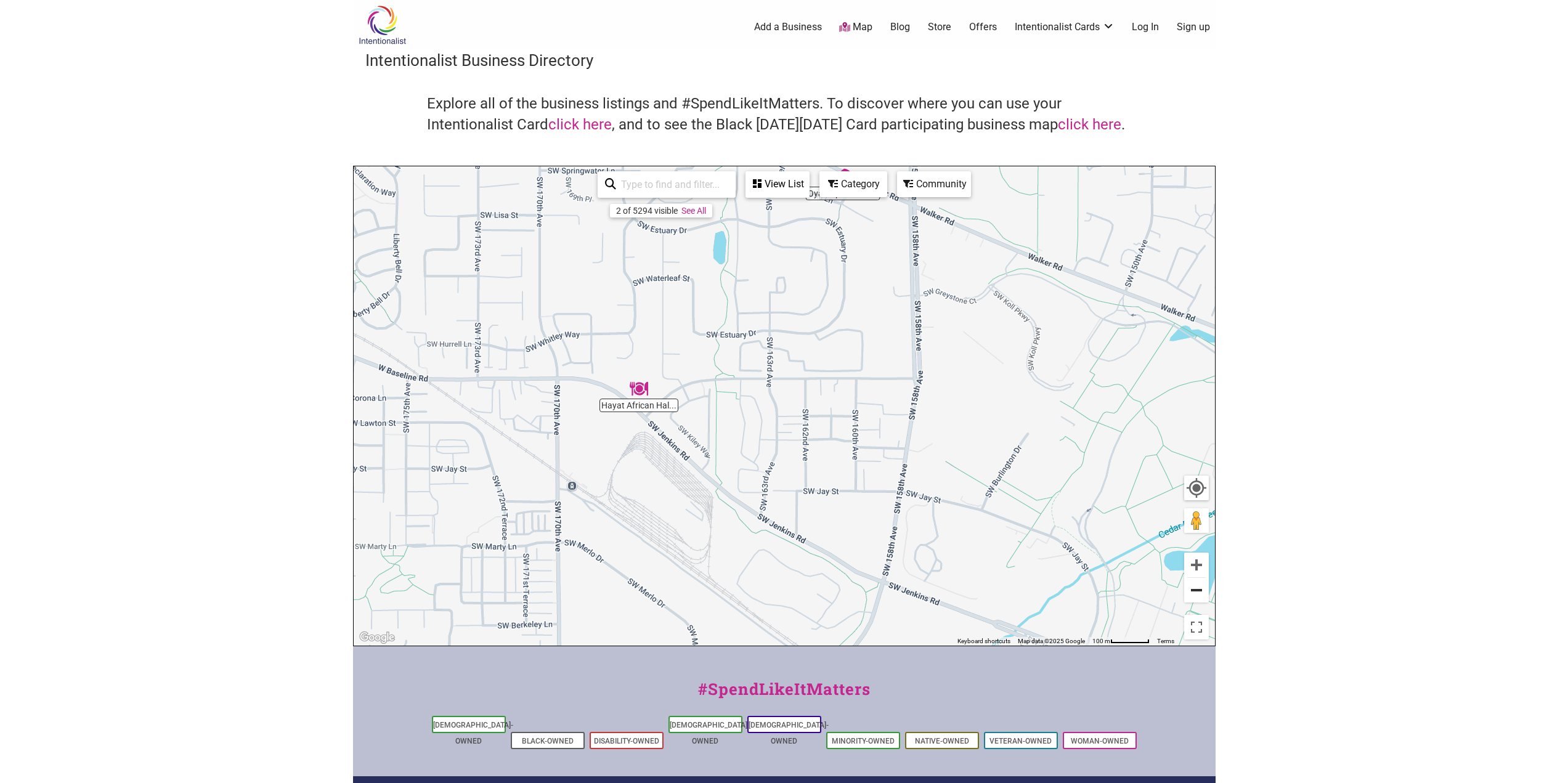
click at [1200, 588] on button "Zoom out" at bounding box center [1196, 590] width 24 height 24
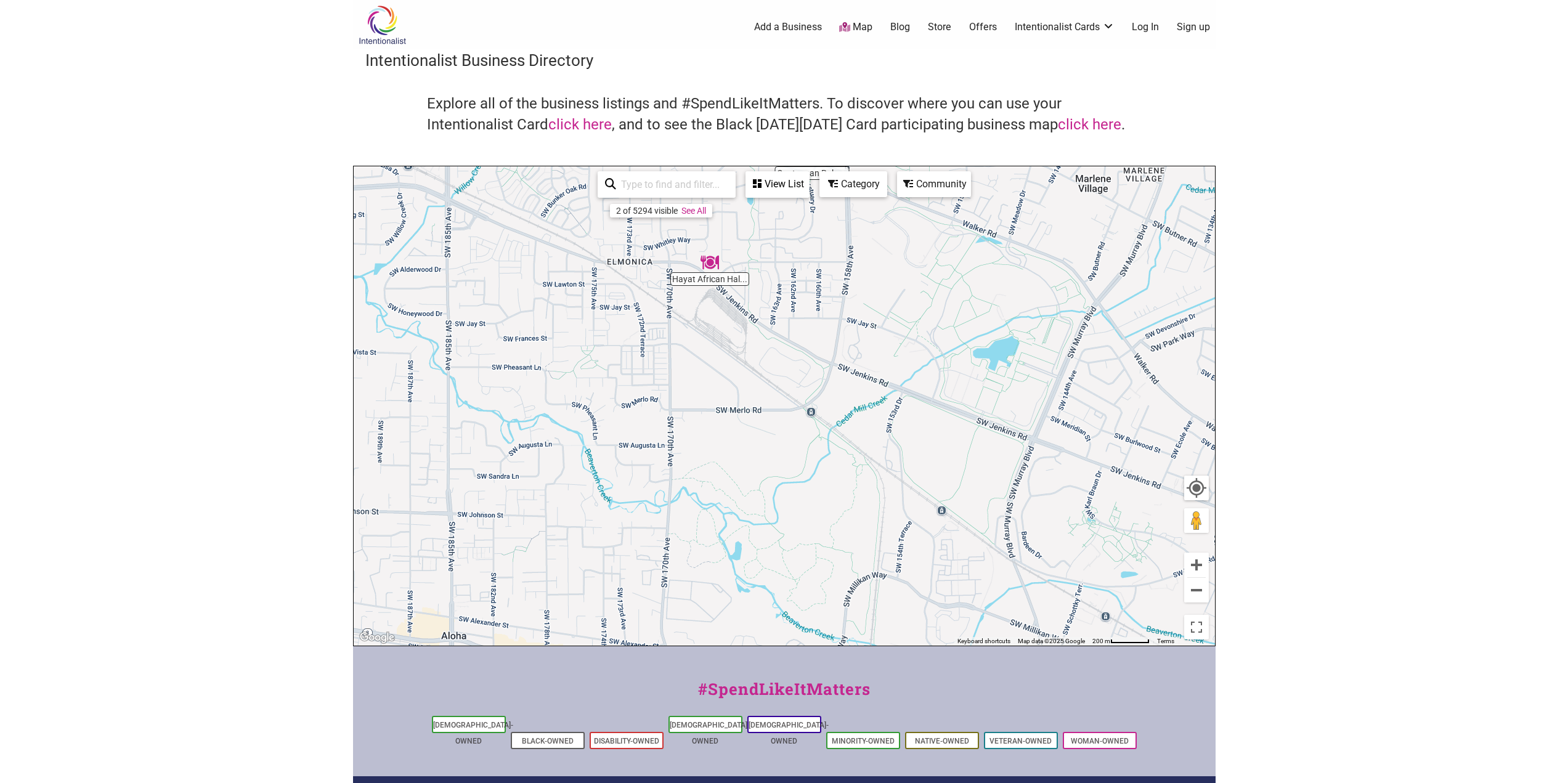
drag, startPoint x: 826, startPoint y: 564, endPoint x: 826, endPoint y: 434, distance: 130.0
click at [825, 434] on div "To navigate, press the arrow keys." at bounding box center [784, 406] width 861 height 479
click at [1202, 594] on button "Zoom out" at bounding box center [1196, 590] width 24 height 24
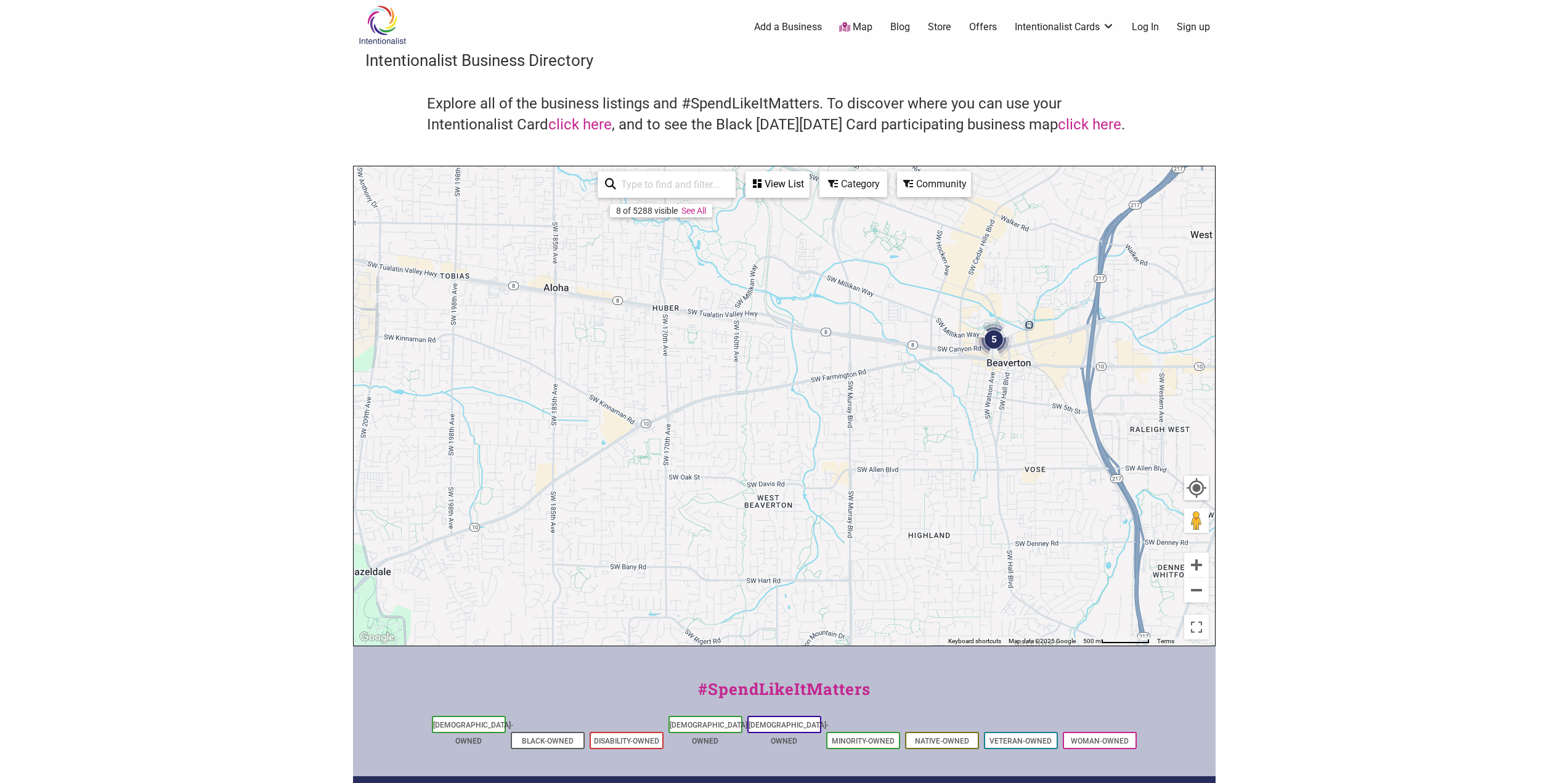
drag, startPoint x: 683, startPoint y: 580, endPoint x: 620, endPoint y: 342, distance: 246.2
click at [620, 342] on div "To navigate, press the arrow keys." at bounding box center [784, 406] width 861 height 479
click at [1165, 377] on img "Clinton's Kitchen" at bounding box center [1166, 377] width 28 height 28
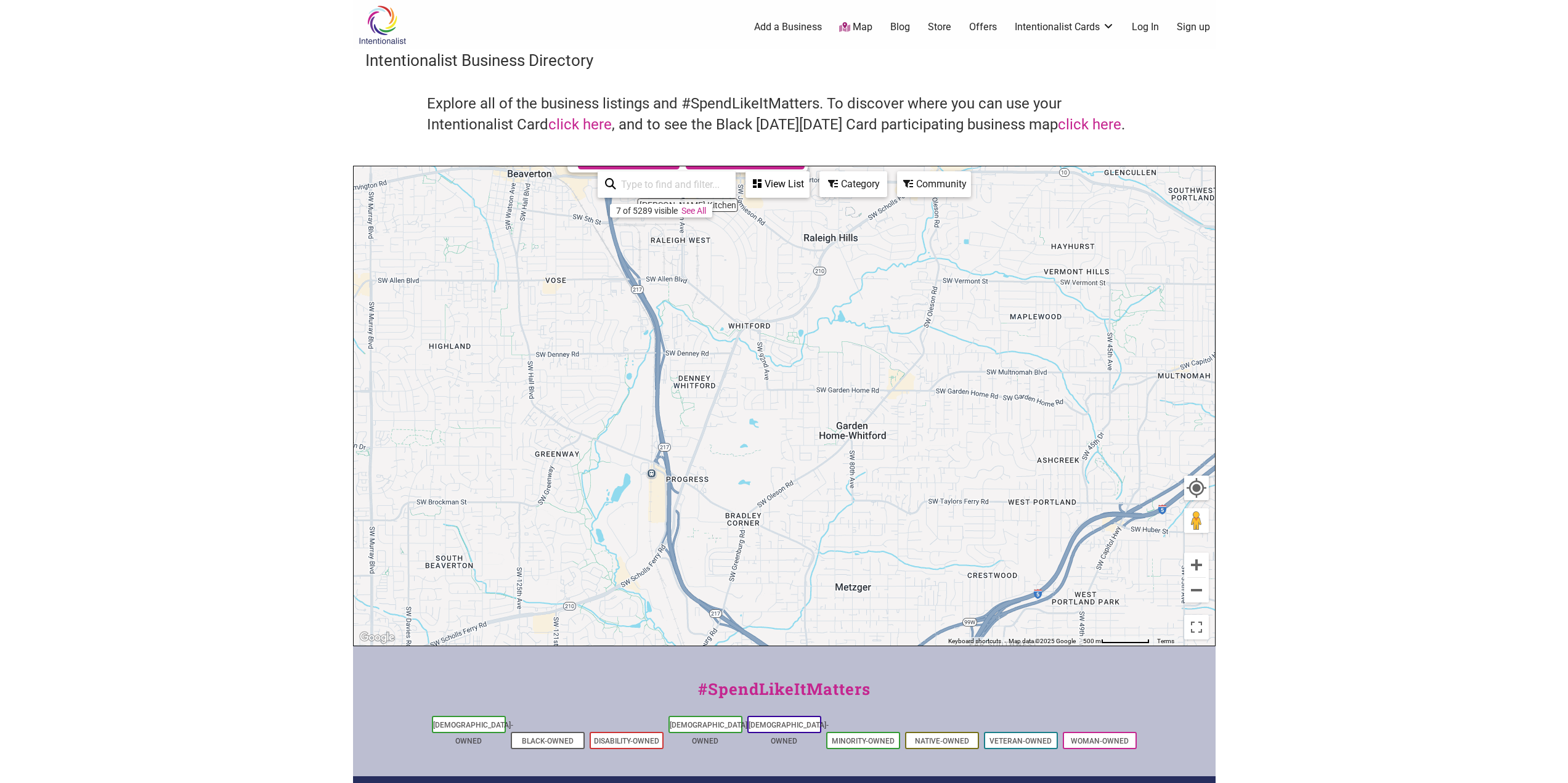
drag, startPoint x: 965, startPoint y: 593, endPoint x: 868, endPoint y: 384, distance: 230.4
click at [868, 384] on div "To navigate, press the arrow keys. Clinton's Kitchen 4810 SW Western Ave, Beave…" at bounding box center [784, 406] width 861 height 479
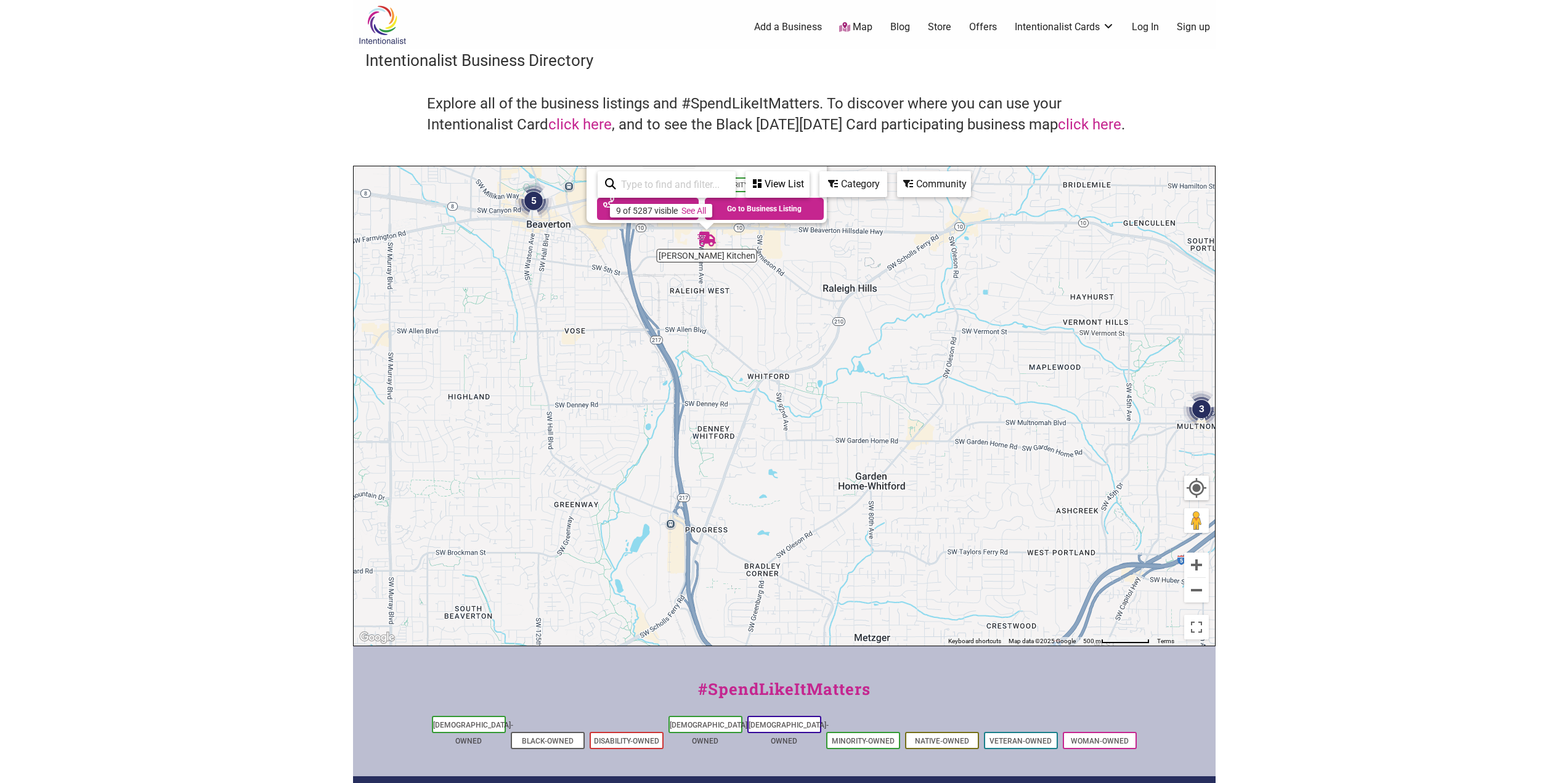
drag, startPoint x: 869, startPoint y: 560, endPoint x: 889, endPoint y: 408, distance: 153.3
click at [888, 409] on div "To navigate, press the arrow keys. Clinton's Kitchen 4810 SW Western Ave, Beave…" at bounding box center [784, 406] width 861 height 479
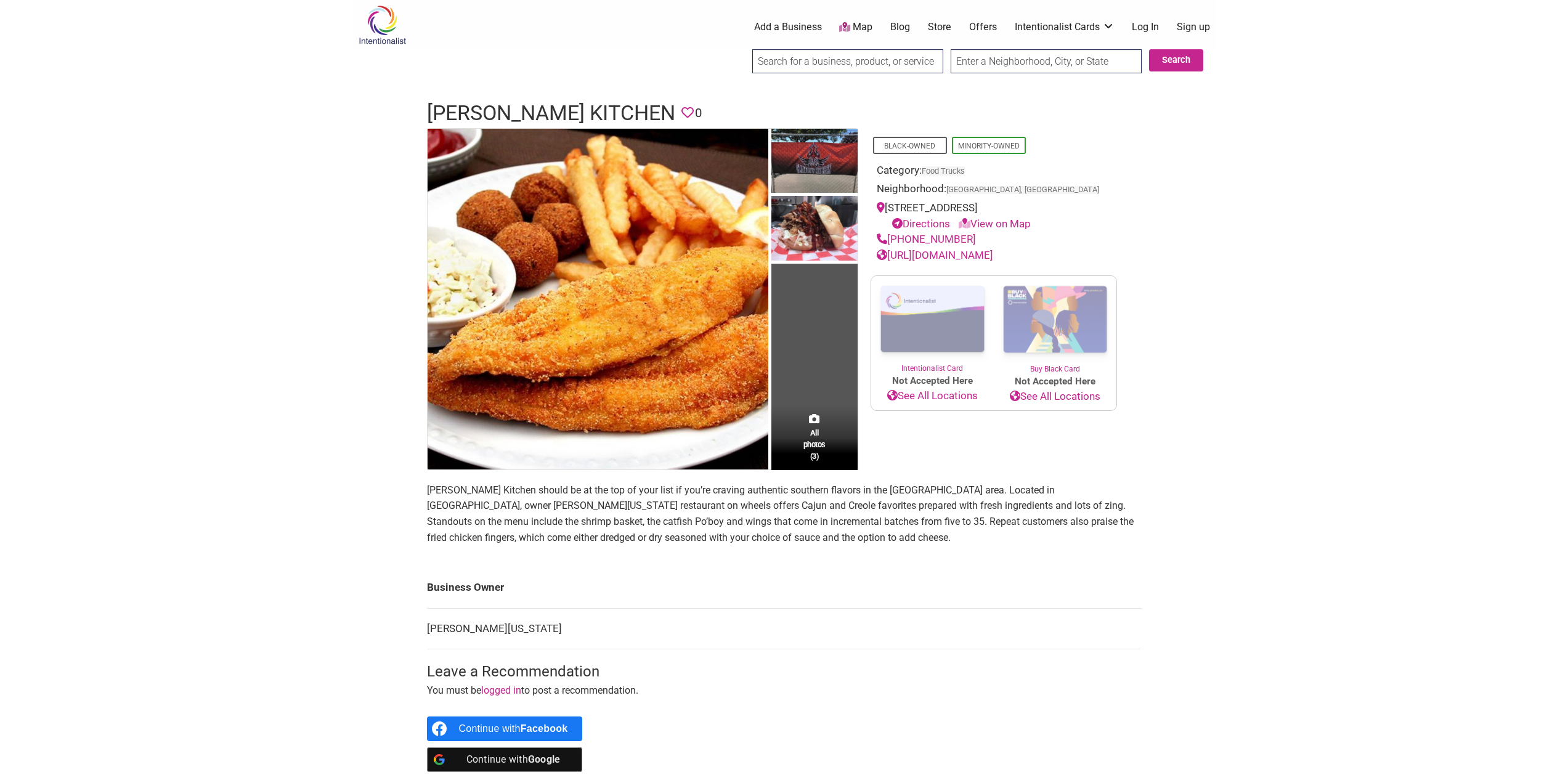
click at [991, 254] on link "[URL][DOMAIN_NAME]" at bounding box center [934, 255] width 116 height 12
